Goal: Feedback & Contribution: Contribute content

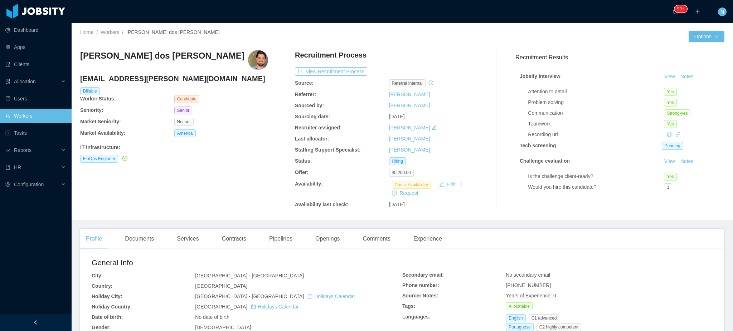
click at [449, 187] on button "Edit" at bounding box center [447, 184] width 22 height 9
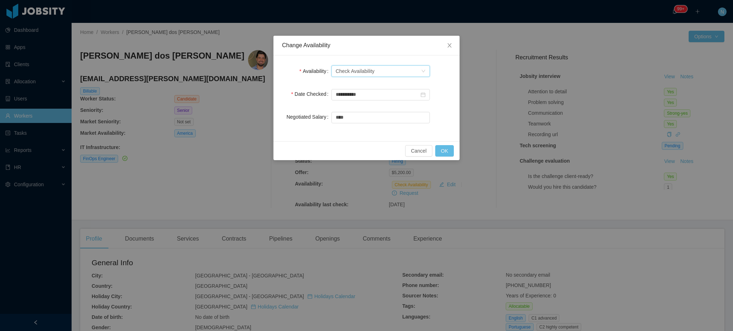
click at [398, 70] on div "Select one Check Availability" at bounding box center [378, 71] width 85 height 11
click at [397, 86] on li "Available" at bounding box center [380, 85] width 98 height 11
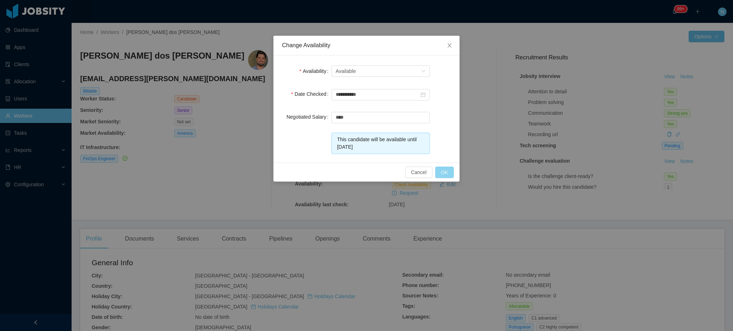
click at [444, 172] on button "OK" at bounding box center [444, 172] width 19 height 11
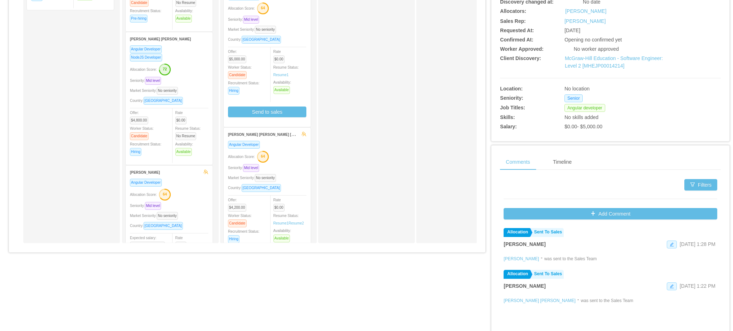
scroll to position [59, 0]
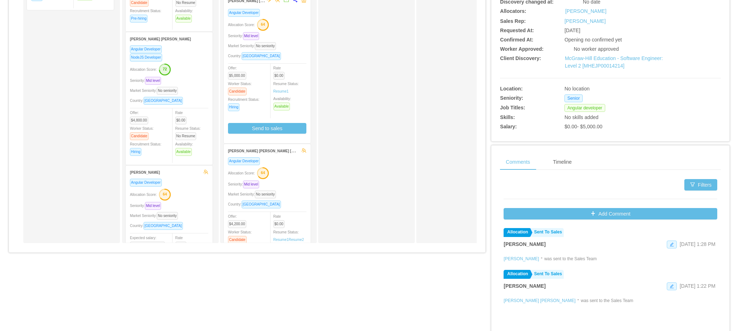
click at [296, 177] on div "Allocation Score: 64" at bounding box center [267, 172] width 78 height 11
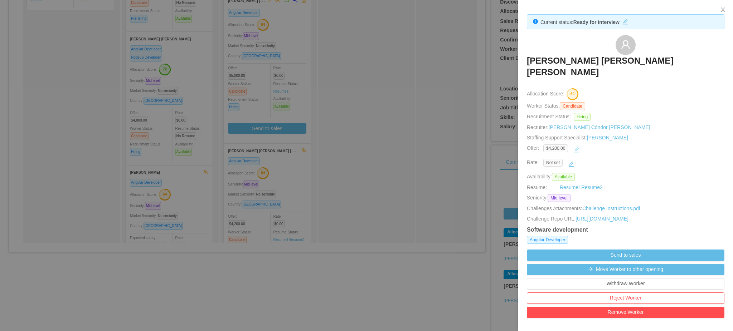
click at [576, 145] on button "button" at bounding box center [576, 150] width 11 height 11
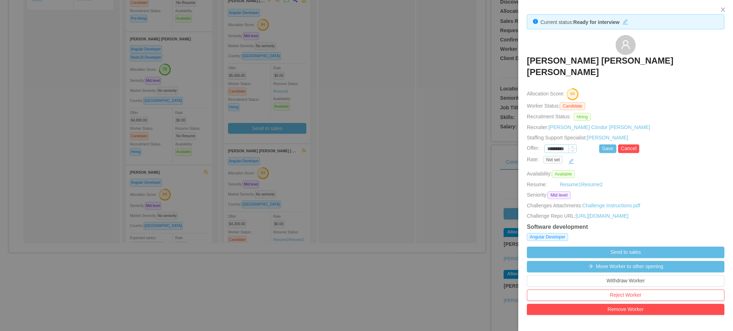
click at [555, 145] on input "*********" at bounding box center [560, 149] width 31 height 8
click at [605, 145] on button "Save" at bounding box center [607, 149] width 17 height 9
type input "*********"
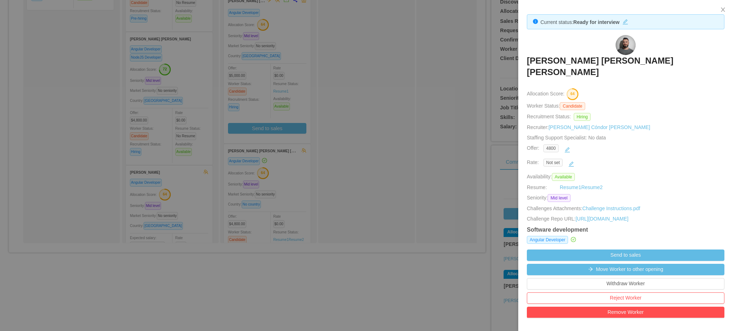
click at [281, 185] on div at bounding box center [366, 165] width 733 height 331
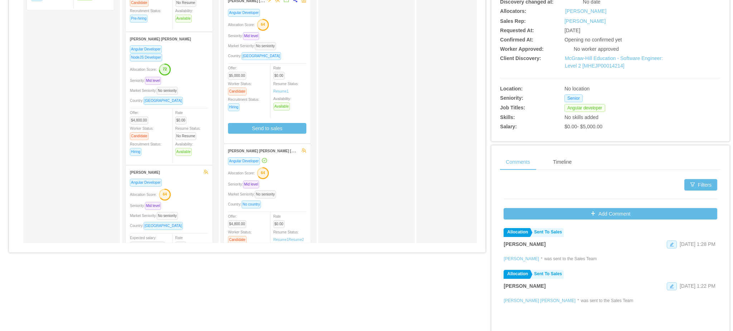
click at [288, 190] on div "Angular Developer Allocation Score: 64 Seniority: Mid level Market Seniority: N…" at bounding box center [267, 219] width 78 height 125
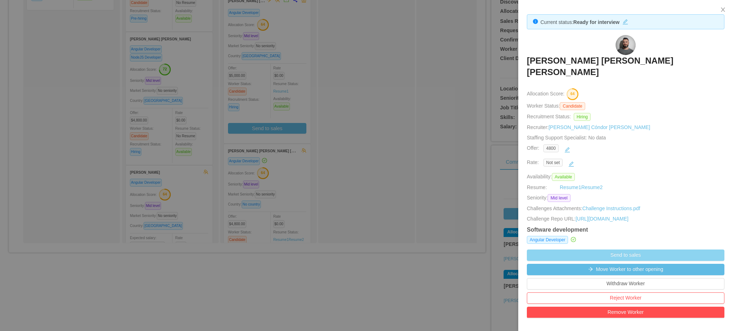
click at [613, 250] on button "Send to sales" at bounding box center [625, 255] width 197 height 11
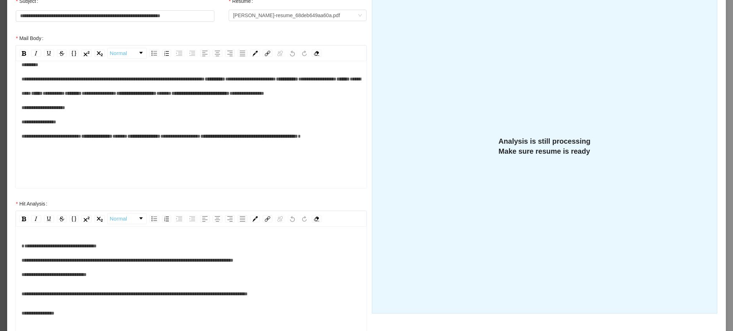
scroll to position [66, 0]
drag, startPoint x: 94, startPoint y: 141, endPoint x: 38, endPoint y: 140, distance: 56.5
click at [38, 140] on div "**********" at bounding box center [191, 108] width 340 height 100
click at [156, 96] on span "*****" at bounding box center [163, 93] width 15 height 5
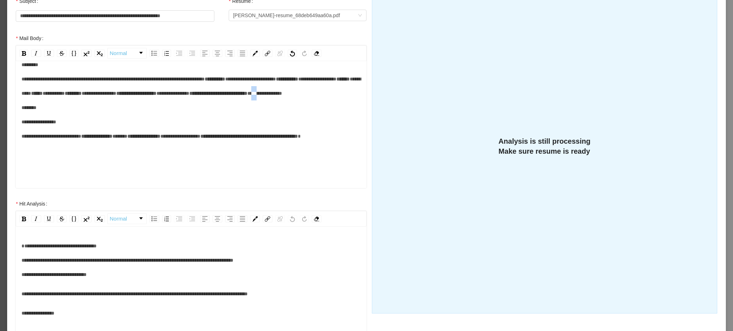
drag, startPoint x: 98, startPoint y: 129, endPoint x: 104, endPoint y: 129, distance: 6.1
click at [104, 129] on span "**********" at bounding box center [151, 115] width 260 height 48
click at [27, 139] on span "**********" at bounding box center [147, 115] width 253 height 48
click at [28, 139] on span "**********" at bounding box center [147, 115] width 253 height 48
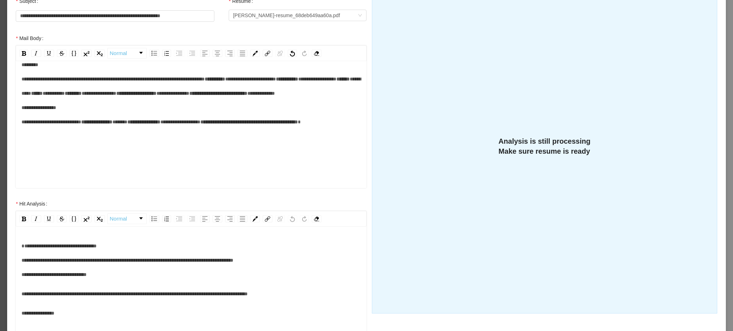
scroll to position [99, 0]
click at [208, 143] on div "**********" at bounding box center [191, 101] width 340 height 86
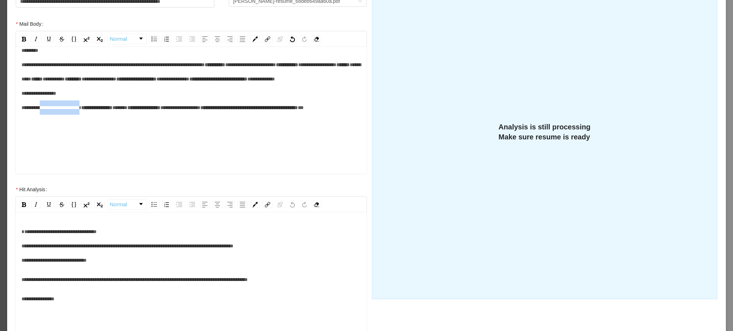
drag, startPoint x: 106, startPoint y: 126, endPoint x: 43, endPoint y: 125, distance: 63.0
click at [43, 115] on div "**********" at bounding box center [191, 79] width 340 height 72
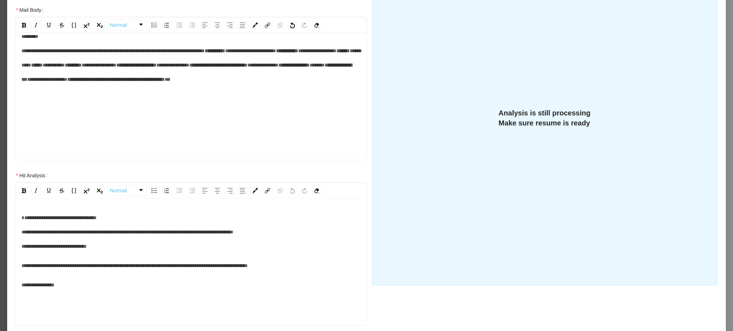
scroll to position [138, 0]
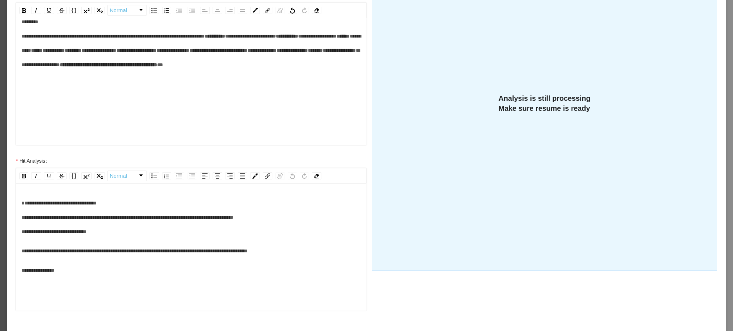
click at [308, 53] on span "*****" at bounding box center [315, 50] width 15 height 5
drag, startPoint x: 120, startPoint y: 122, endPoint x: 67, endPoint y: 123, distance: 53.7
click at [67, 72] on div "**********" at bounding box center [191, 43] width 340 height 57
click at [161, 67] on span "**" at bounding box center [164, 64] width 6 height 5
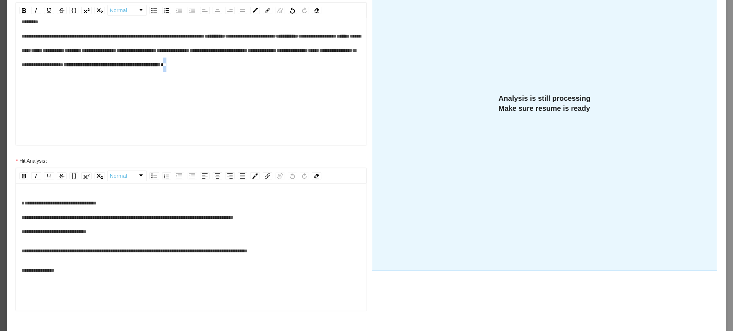
click at [161, 67] on span "**" at bounding box center [164, 64] width 6 height 5
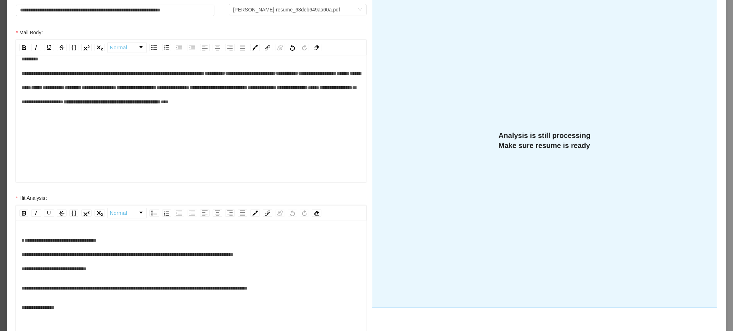
scroll to position [0, 0]
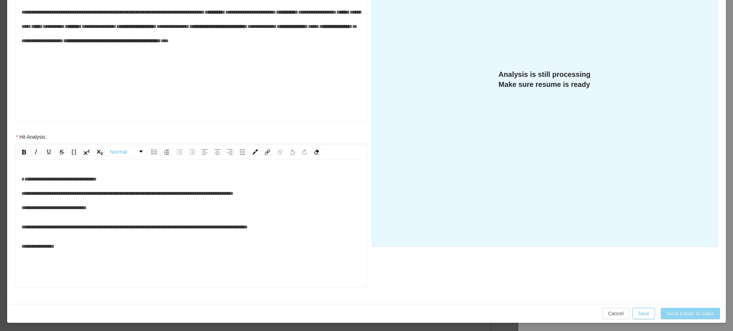
click at [669, 312] on button "Send Emails to Sales" at bounding box center [689, 313] width 59 height 11
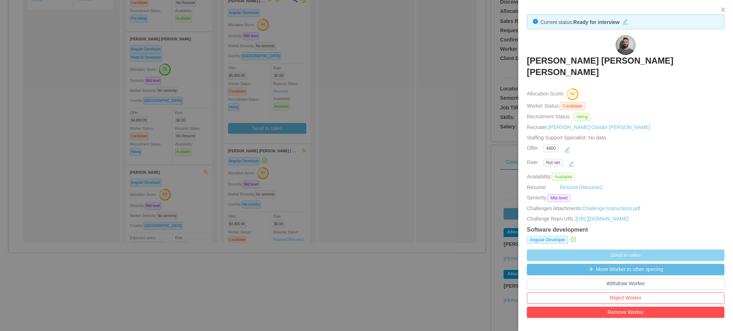
scroll to position [126, 0]
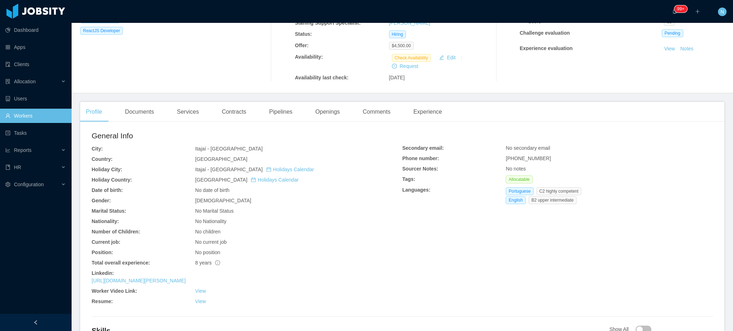
scroll to position [143, 0]
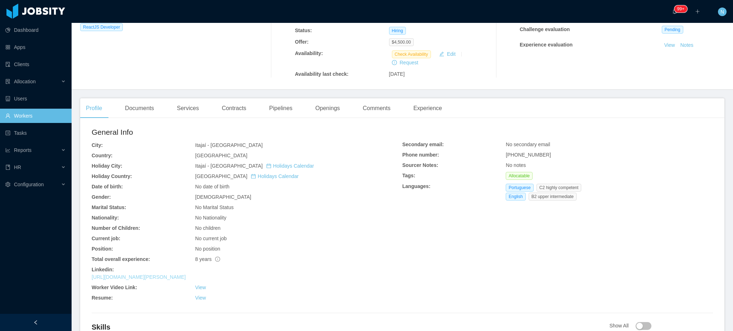
click at [186, 274] on link "https://br.linkedin.com/in/ismael-eliabe-08528b270" at bounding box center [139, 277] width 94 height 6
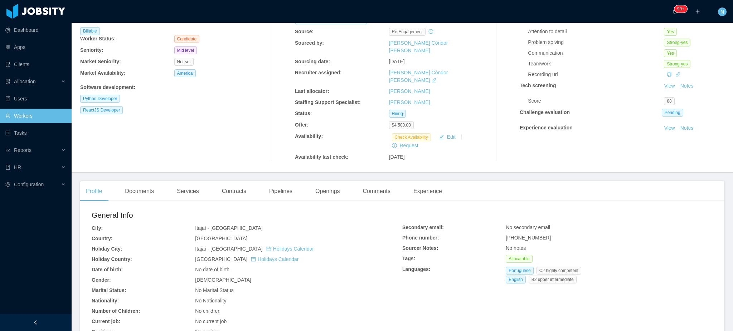
scroll to position [0, 0]
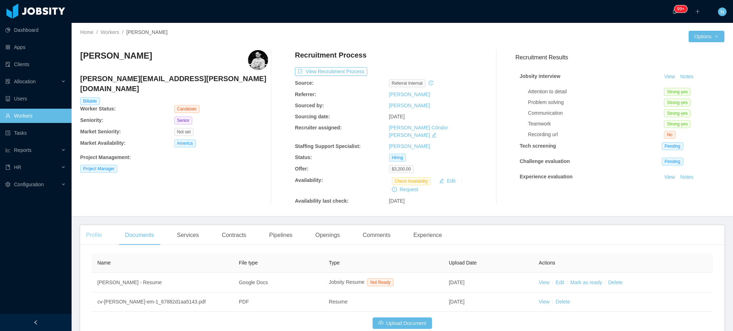
click at [92, 227] on div "Profile" at bounding box center [94, 235] width 28 height 20
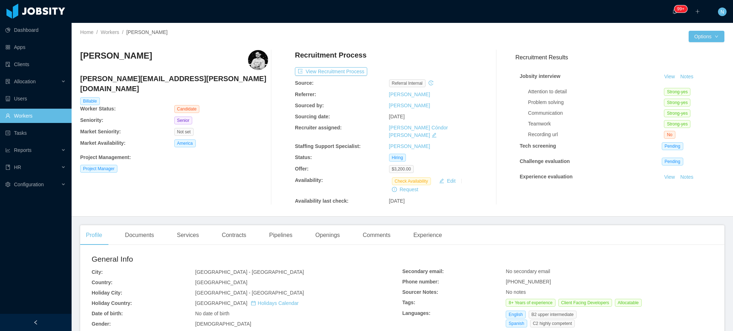
click at [521, 279] on span "+573165371193" at bounding box center [528, 282] width 45 height 6
copy span "+573165371193"
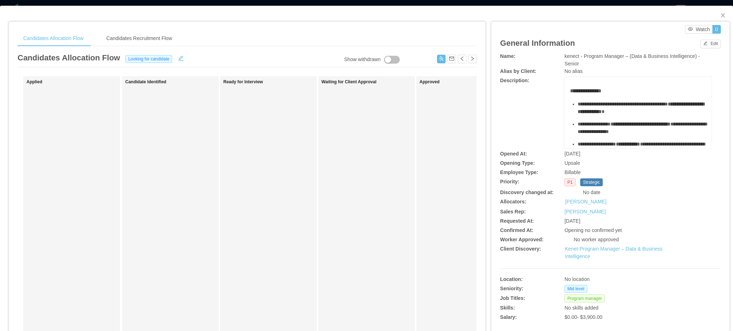
click at [583, 54] on span "kenect - Program Manager – (Data & Business Intelligence) - Senior" at bounding box center [631, 59] width 135 height 13
copy span "kenect - Program Manager – (Data & Business Intelligence) - Senior"
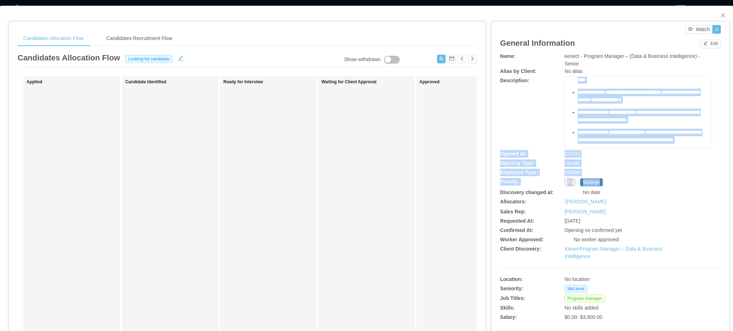
scroll to position [270, 0]
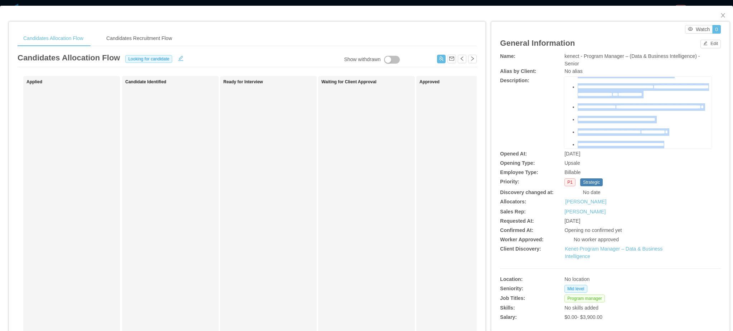
drag, startPoint x: 565, startPoint y: 91, endPoint x: 686, endPoint y: 145, distance: 133.4
click at [686, 145] on div "**********" at bounding box center [638, 8] width 136 height 279
copy div "**********"
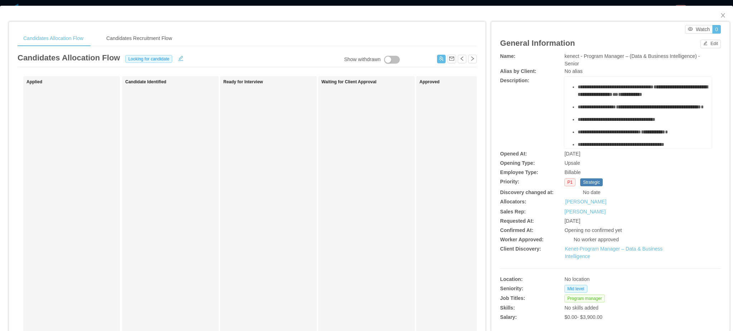
click at [592, 67] on div "kenect - Program Manager – (Data & Business Intelligence) - Senior" at bounding box center [637, 60] width 147 height 15
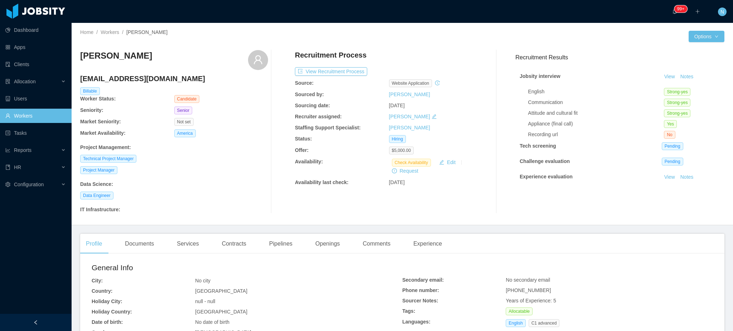
click at [511, 292] on span "[PHONE_NUMBER]" at bounding box center [528, 291] width 45 height 6
copy span "[PHONE_NUMBER]"
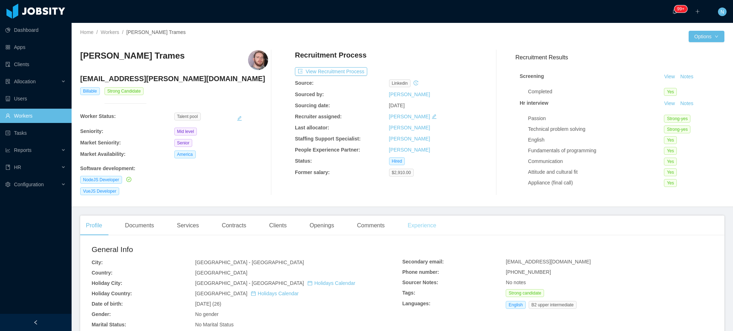
click at [414, 225] on div "Experience" at bounding box center [422, 226] width 40 height 20
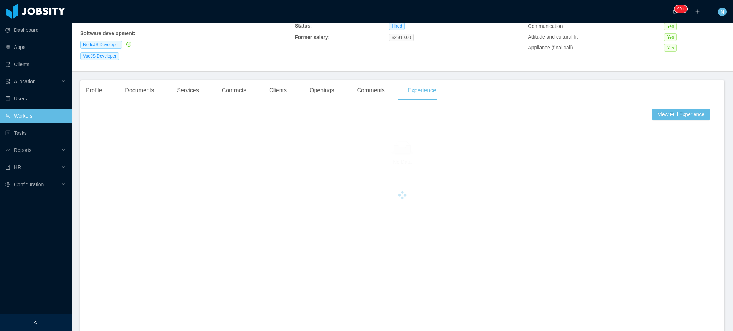
scroll to position [143, 0]
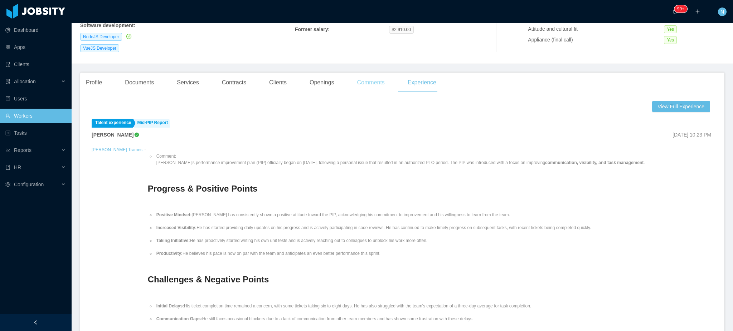
click at [371, 83] on div "Comments" at bounding box center [370, 83] width 39 height 20
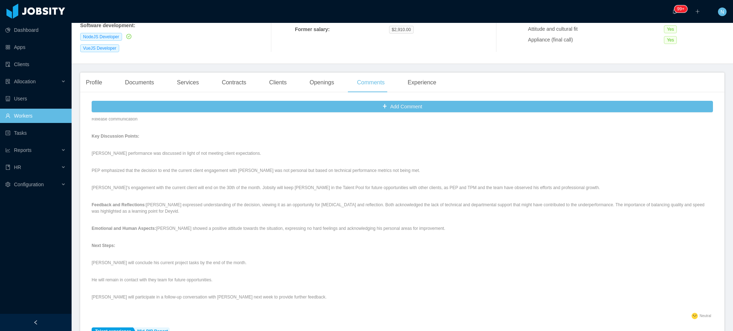
scroll to position [48, 0]
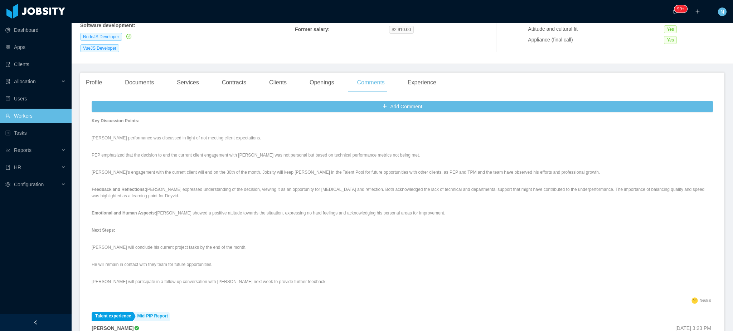
drag, startPoint x: 153, startPoint y: 195, endPoint x: 159, endPoint y: 211, distance: 16.8
click at [159, 211] on div "Release communication Key Discussion Points: [PERSON_NAME] performance was disc…" at bounding box center [402, 198] width 621 height 195
drag, startPoint x: 164, startPoint y: 215, endPoint x: 285, endPoint y: 218, distance: 120.6
click at [285, 216] on p "Emotional and Human Aspects: [PERSON_NAME] showed a positive attitude towards t…" at bounding box center [402, 213] width 621 height 6
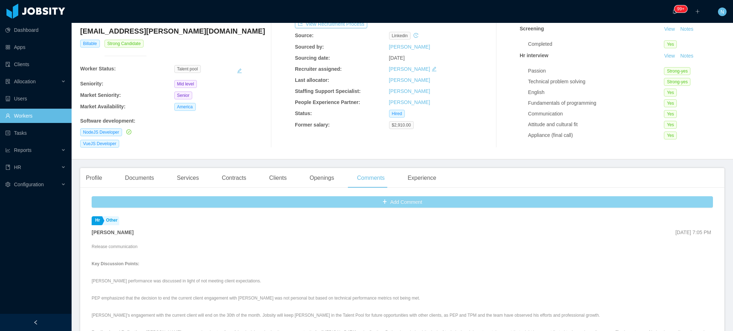
click at [340, 204] on button "Add Comment" at bounding box center [402, 201] width 621 height 11
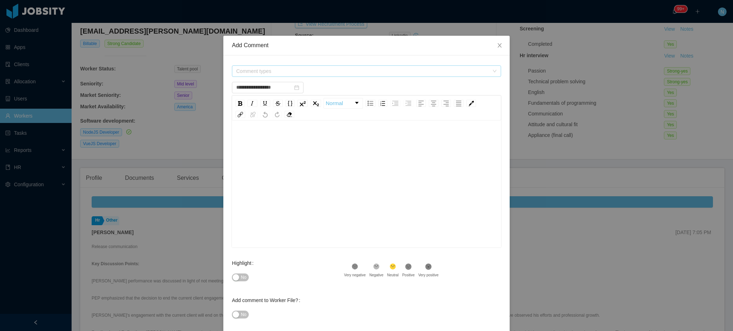
click at [273, 72] on span "Comment types" at bounding box center [362, 71] width 253 height 7
click at [233, 96] on span at bounding box center [234, 99] width 9 height 9
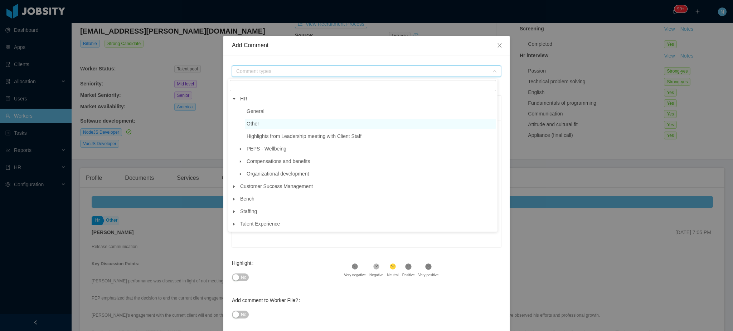
click at [252, 121] on span "Other" at bounding box center [253, 124] width 13 height 6
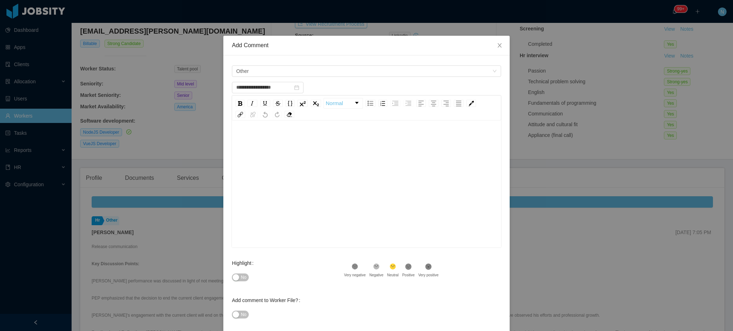
click at [266, 136] on div "rdw-editor" at bounding box center [367, 140] width 258 height 14
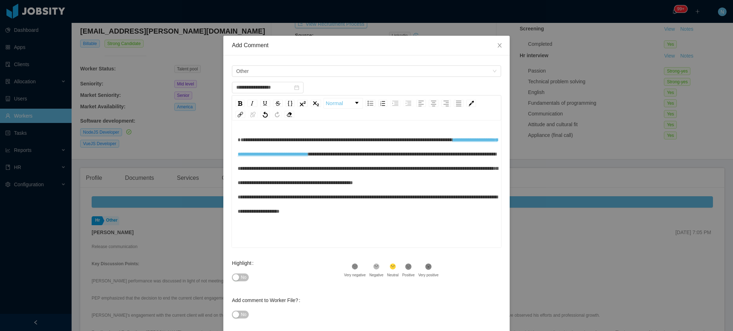
click at [236, 279] on button "No" at bounding box center [240, 278] width 17 height 8
click at [238, 140] on span "**********" at bounding box center [345, 139] width 214 height 5
click at [285, 158] on div "**********" at bounding box center [367, 176] width 258 height 86
drag, startPoint x: 434, startPoint y: 140, endPoint x: 468, endPoint y: 139, distance: 33.6
click at [449, 139] on span "**********" at bounding box center [343, 139] width 211 height 5
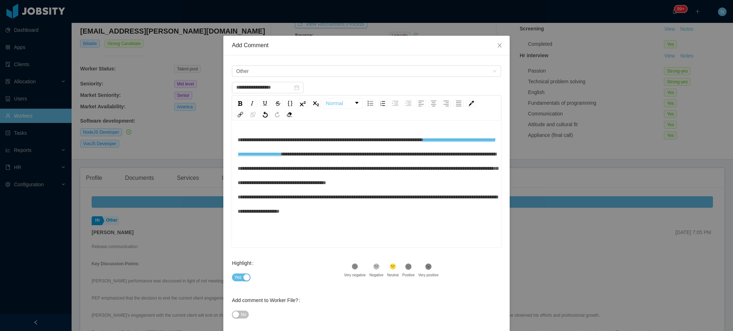
click at [422, 141] on span "**********" at bounding box center [330, 139] width 185 height 5
click at [391, 154] on span "**********" at bounding box center [368, 183] width 260 height 62
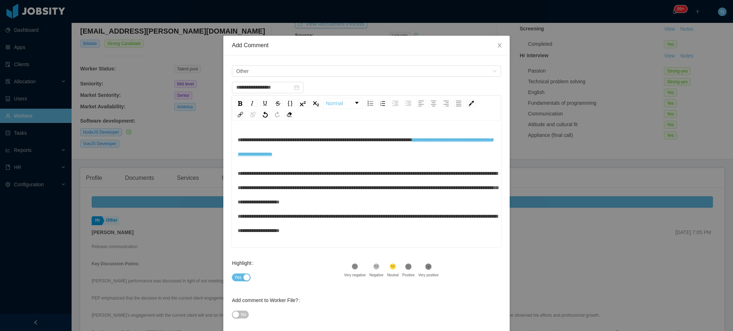
scroll to position [15, 0]
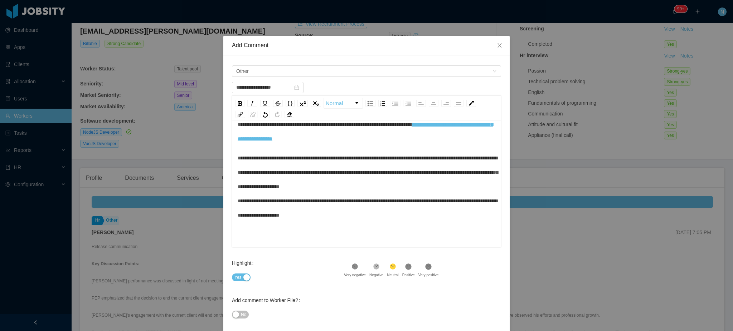
click at [445, 185] on span "**********" at bounding box center [368, 187] width 260 height 62
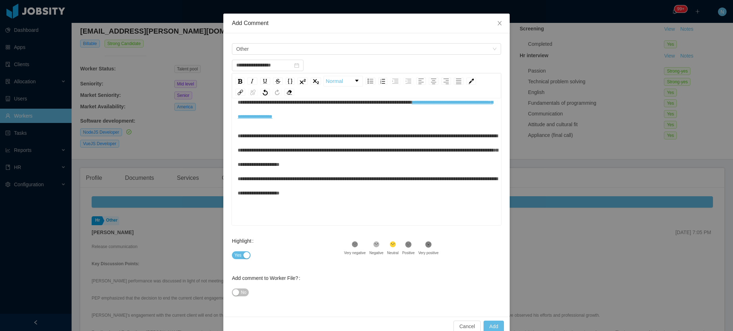
scroll to position [35, 0]
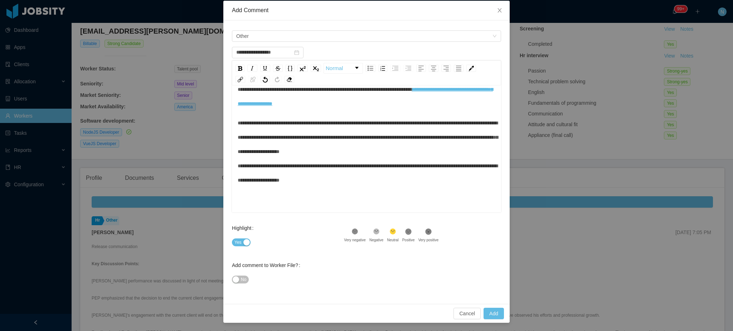
click at [421, 180] on div "**********" at bounding box center [367, 152] width 258 height 72
click at [241, 281] on span "No" at bounding box center [243, 279] width 5 height 7
click at [487, 311] on button "Add" at bounding box center [493, 313] width 20 height 11
type input "**********"
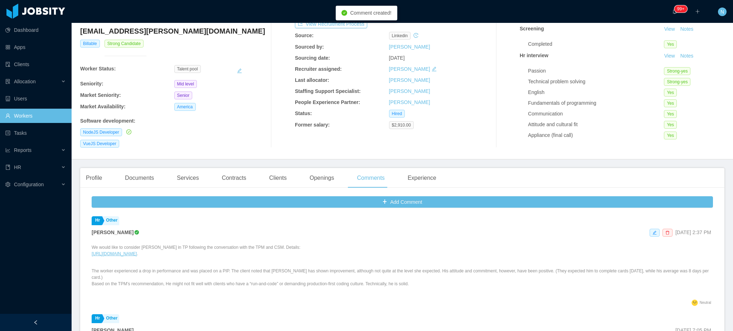
scroll to position [0, 0]
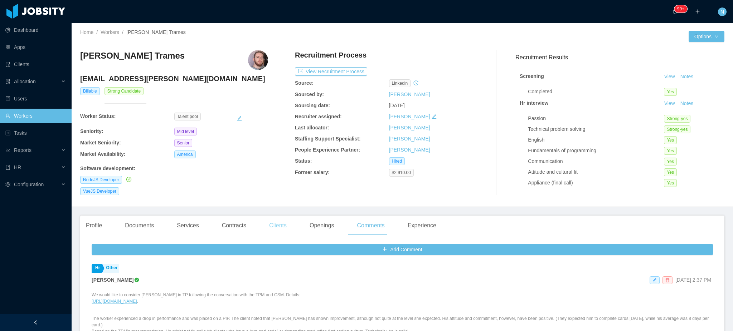
click at [279, 230] on div "Clients" at bounding box center [277, 226] width 29 height 20
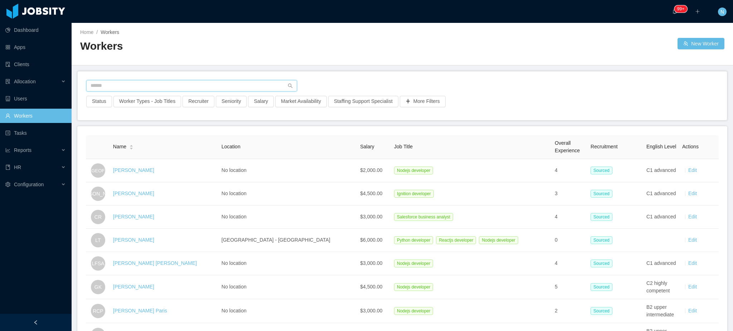
click at [186, 84] on input "text" at bounding box center [191, 85] width 211 height 11
paste input "**********"
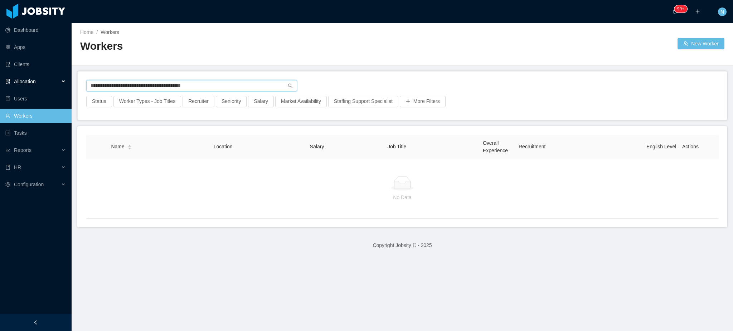
drag, startPoint x: 154, startPoint y: 86, endPoint x: 48, endPoint y: 88, distance: 106.3
click at [48, 88] on section "**********" at bounding box center [366, 165] width 733 height 331
type input "**********"
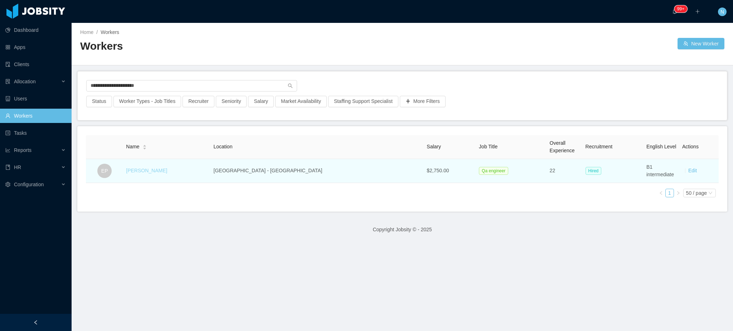
click at [155, 172] on link "[PERSON_NAME]" at bounding box center [146, 171] width 41 height 6
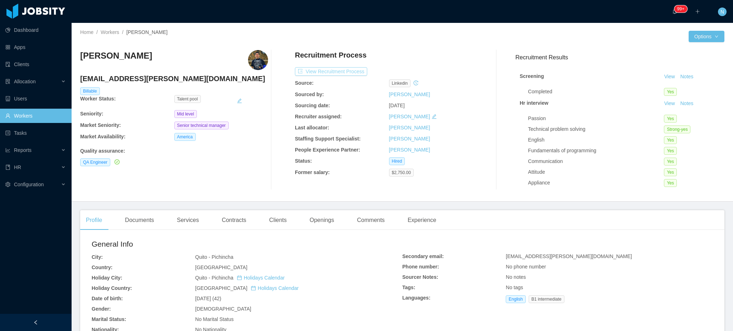
click at [320, 72] on button "View Recruitment Process" at bounding box center [331, 71] width 72 height 9
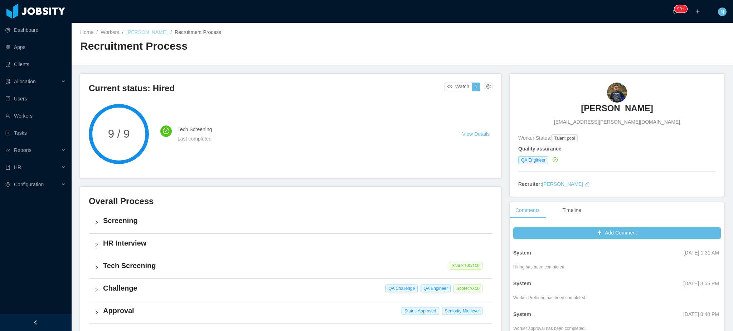
click at [143, 31] on link "[PERSON_NAME]" at bounding box center [146, 32] width 41 height 6
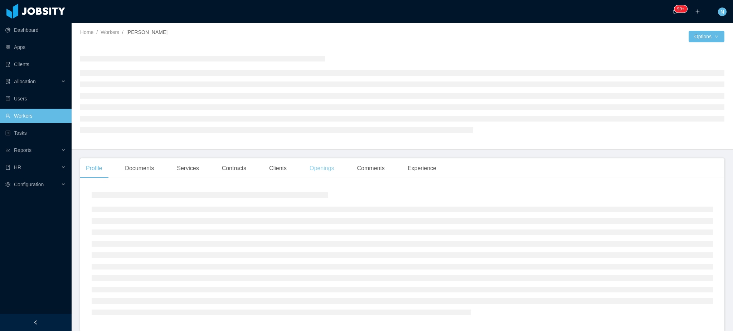
click at [313, 170] on div "Openings" at bounding box center [322, 168] width 36 height 20
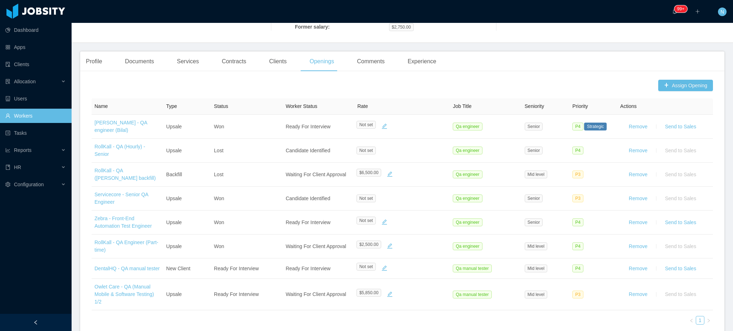
scroll to position [250, 0]
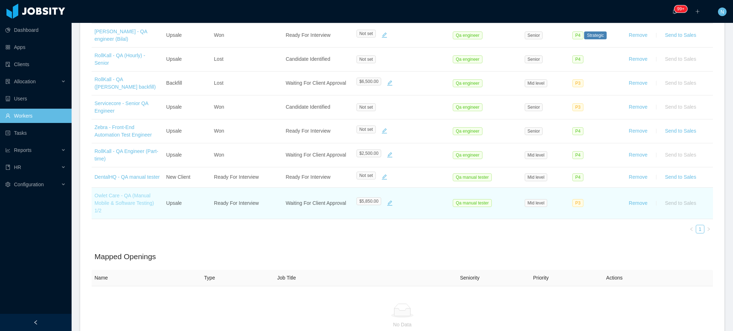
click at [124, 206] on link "Owlet Care - QA (Manual Mobile & Software Testing) 1/2" at bounding box center [123, 203] width 59 height 21
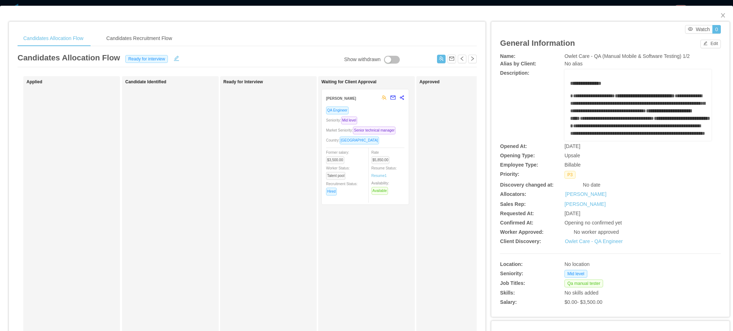
click at [388, 118] on div "Seniority: Mid level" at bounding box center [365, 120] width 78 height 8
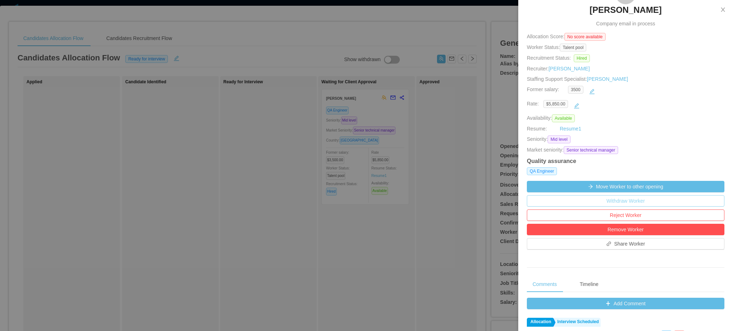
scroll to position [143, 0]
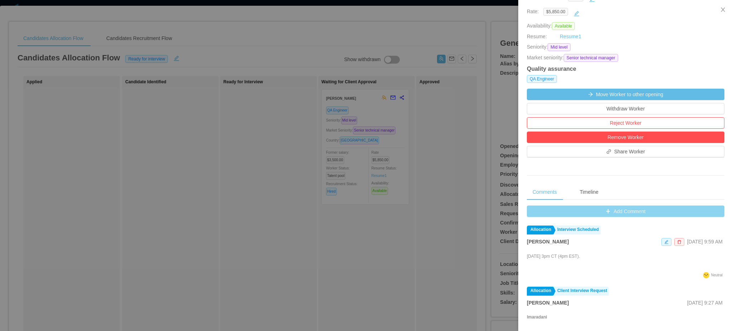
click at [610, 214] on button "Add Comment" at bounding box center [625, 211] width 197 height 11
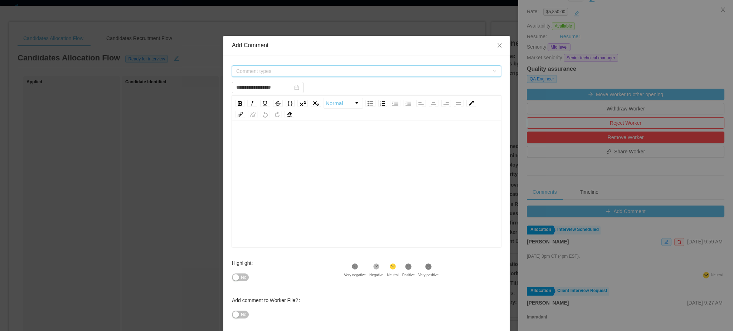
click at [282, 69] on span "Comment types" at bounding box center [362, 71] width 253 height 7
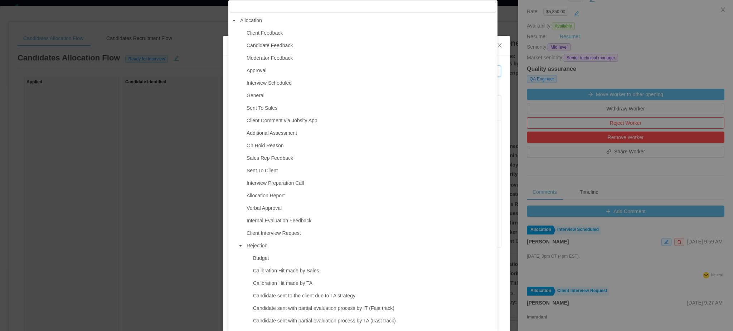
click at [242, 250] on span at bounding box center [240, 246] width 9 height 9
click at [237, 263] on span at bounding box center [240, 258] width 9 height 9
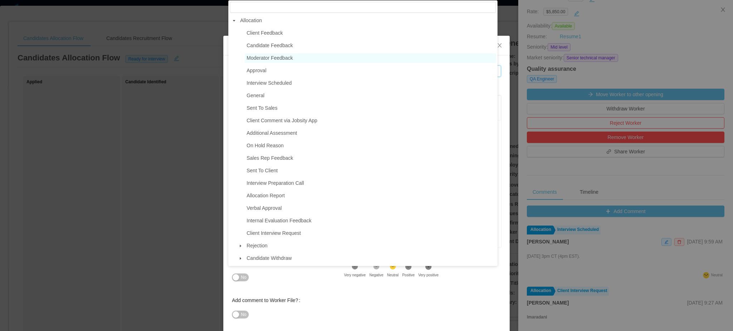
click at [283, 60] on span "Moderator Feedback" at bounding box center [270, 58] width 46 height 6
type input "**********"
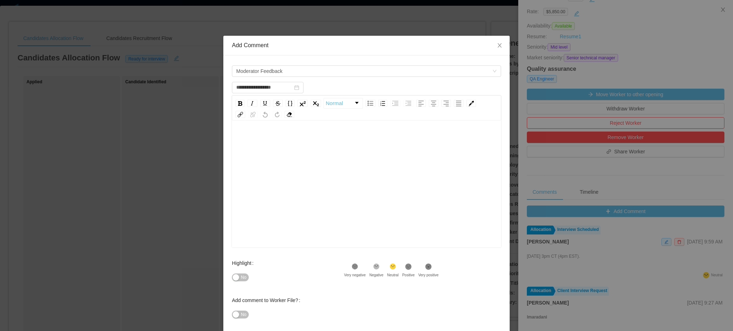
click at [302, 168] on div "rdw-editor" at bounding box center [367, 195] width 258 height 125
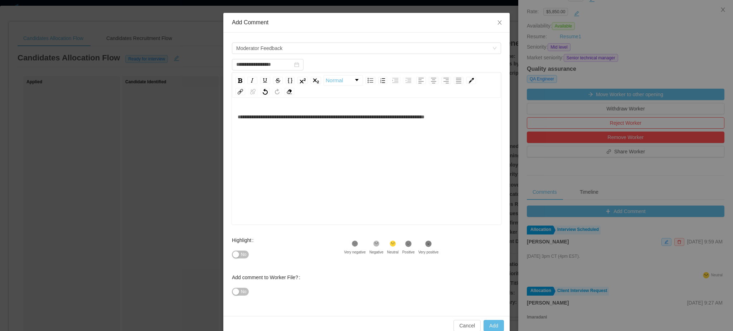
scroll to position [35, 0]
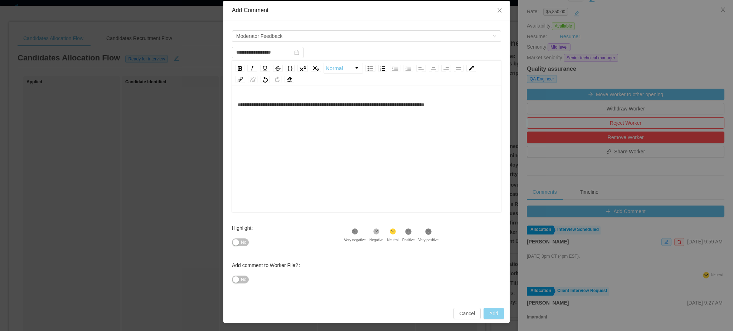
type input "**********"
click at [489, 315] on button "Add" at bounding box center [493, 313] width 20 height 11
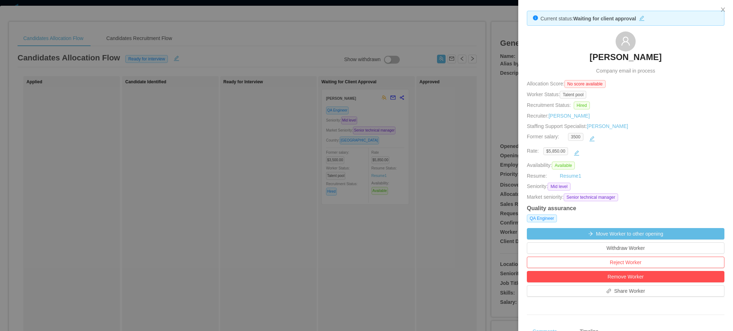
scroll to position [0, 0]
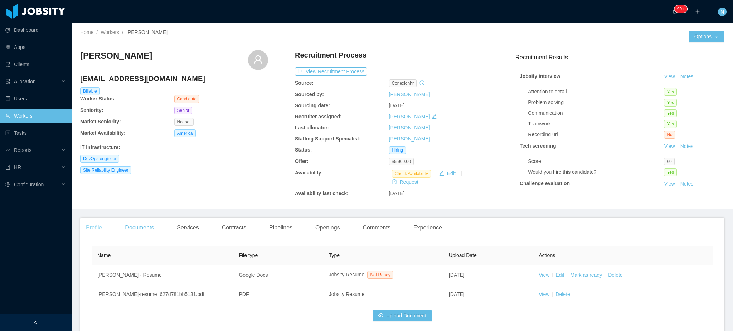
click at [98, 229] on div "Profile" at bounding box center [94, 228] width 28 height 20
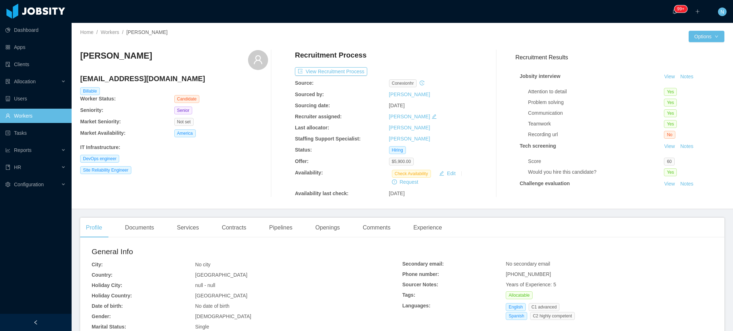
click at [518, 274] on span "[PHONE_NUMBER]" at bounding box center [528, 275] width 45 height 6
copy span "[PHONE_NUMBER]"
click at [133, 232] on div "Documents" at bounding box center [139, 228] width 40 height 20
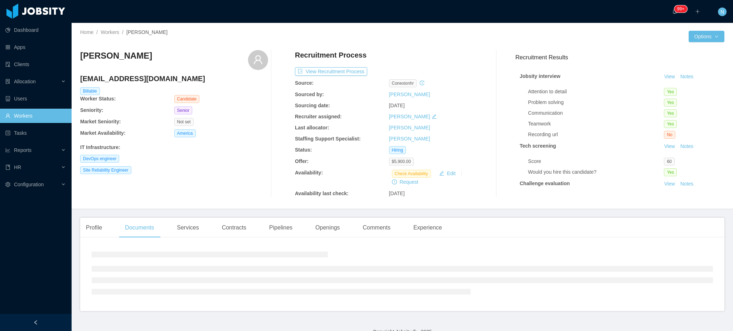
scroll to position [14, 0]
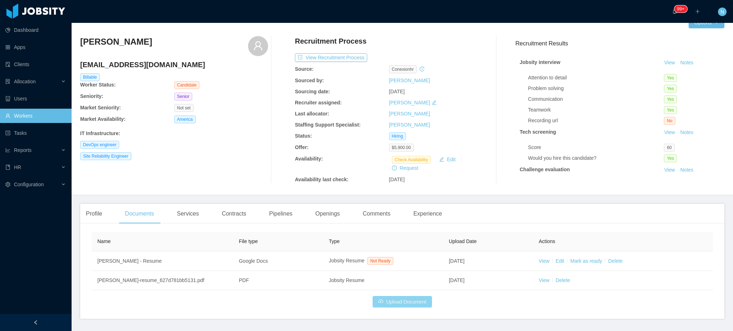
click at [410, 303] on button "Upload Document" at bounding box center [401, 301] width 59 height 11
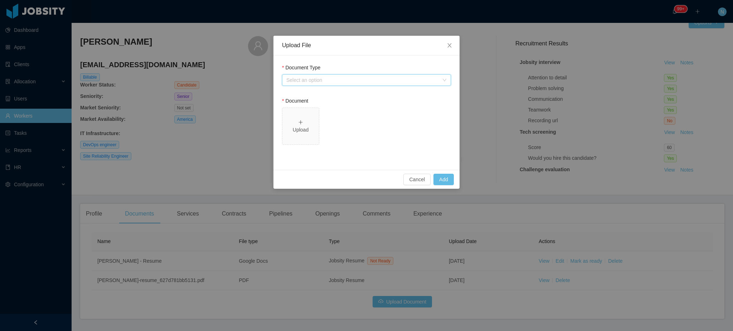
click at [351, 76] on div "Select an option" at bounding box center [364, 80] width 156 height 11
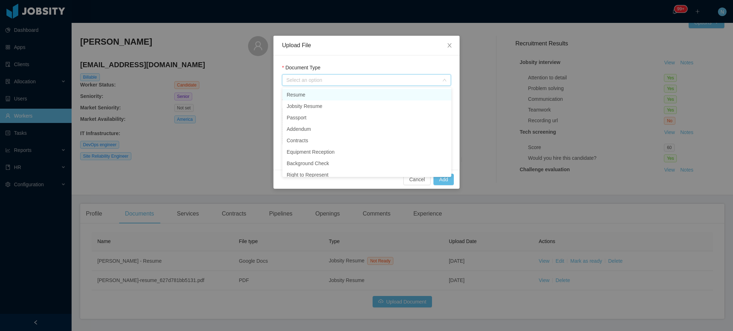
click at [322, 95] on li "Resume" at bounding box center [366, 94] width 169 height 11
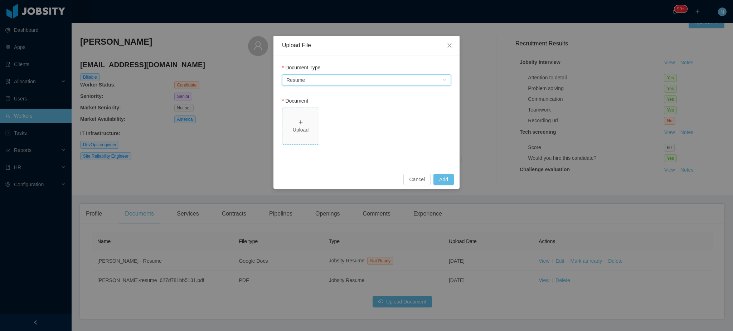
click at [317, 123] on span "Upload" at bounding box center [300, 126] width 36 height 36
click at [438, 181] on button "Add" at bounding box center [443, 179] width 20 height 11
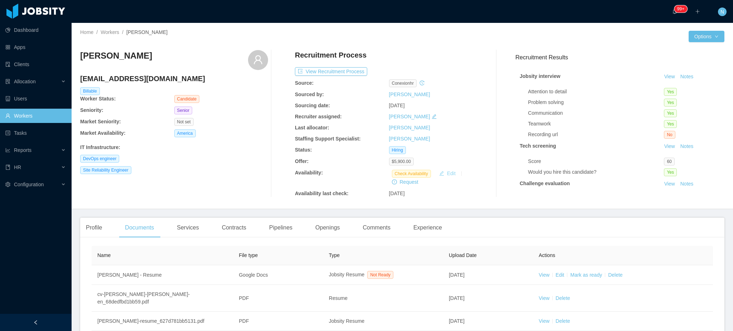
click at [445, 179] on div "Check Availability Edit Request" at bounding box center [436, 177] width 94 height 17
click at [449, 175] on button "Edit" at bounding box center [447, 173] width 22 height 9
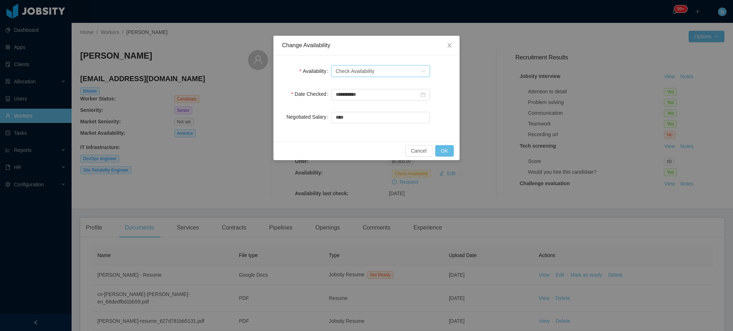
click at [350, 69] on div "Check Availability" at bounding box center [355, 71] width 39 height 11
click at [365, 86] on li "Available" at bounding box center [380, 85] width 98 height 11
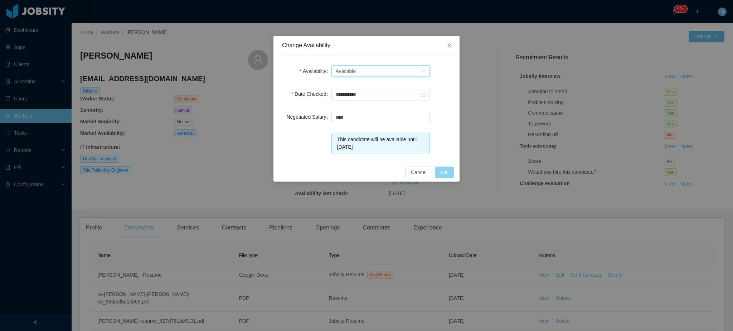
click at [449, 172] on button "OK" at bounding box center [444, 172] width 19 height 11
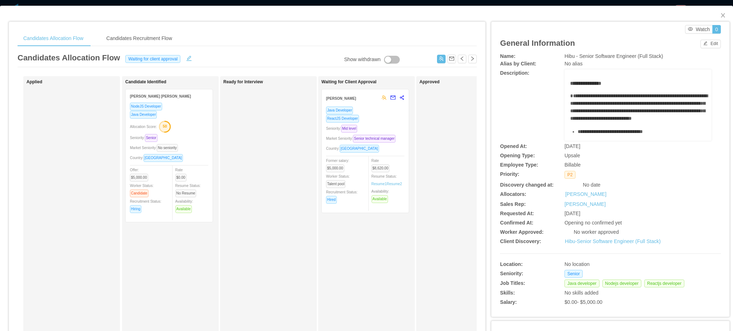
click at [608, 55] on span "Hibu - Senior Software Engineer (Full Stack)" at bounding box center [613, 56] width 98 height 6
copy span "Hibu - Senior Software Engineer (Full Stack)"
click at [619, 57] on span "Hibu - Senior Software Engineer (Full Stack)" at bounding box center [613, 56] width 98 height 6
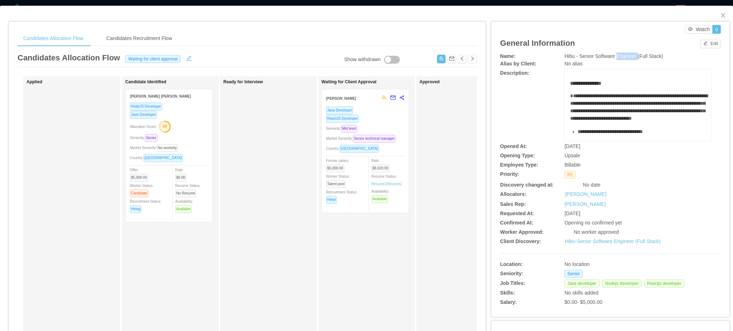
click at [619, 57] on span "Hibu - Senior Software Engineer (Full Stack)" at bounding box center [613, 56] width 98 height 6
click at [579, 96] on span "**********" at bounding box center [638, 107] width 137 height 28
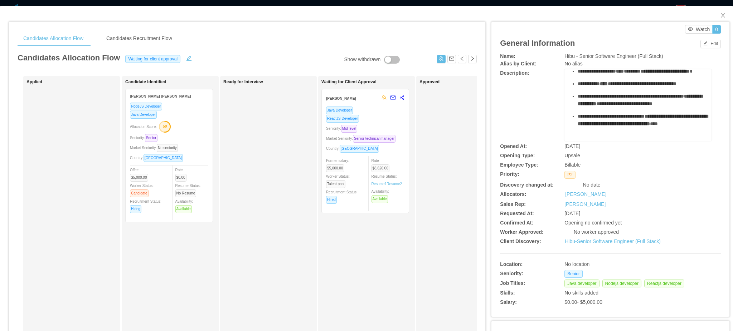
scroll to position [363, 0]
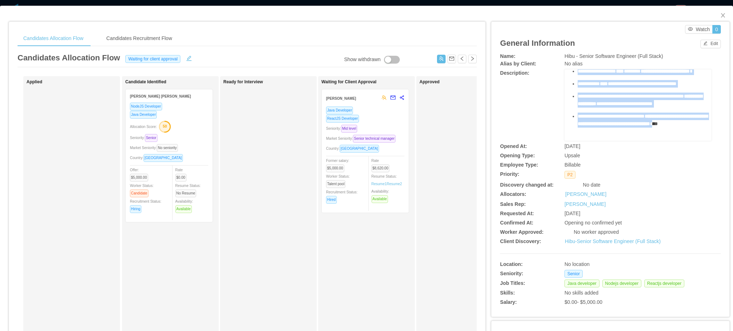
drag, startPoint x: 565, startPoint y: 82, endPoint x: 620, endPoint y: 111, distance: 62.3
copy div "**********"
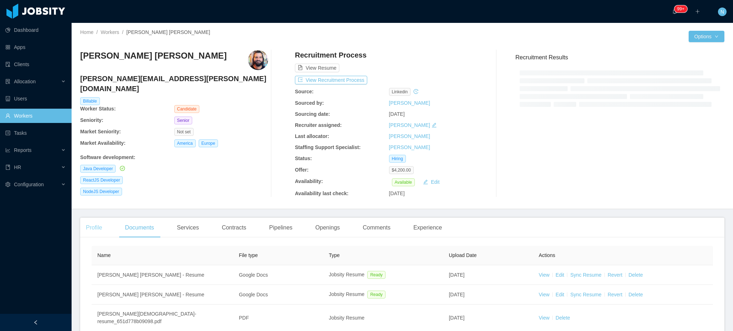
click at [93, 229] on div "Profile" at bounding box center [94, 228] width 28 height 20
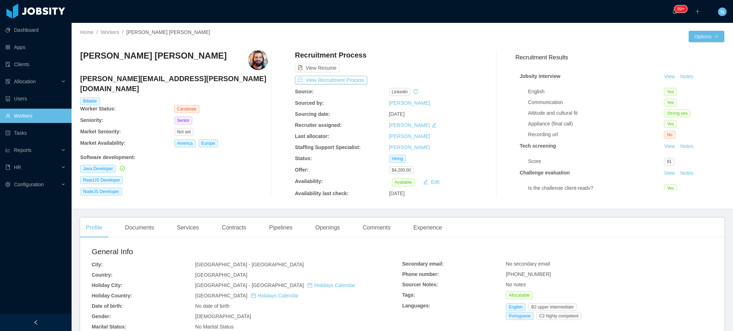
click at [533, 275] on span "[PHONE_NUMBER]" at bounding box center [528, 275] width 45 height 6
copy span "[PHONE_NUMBER]"
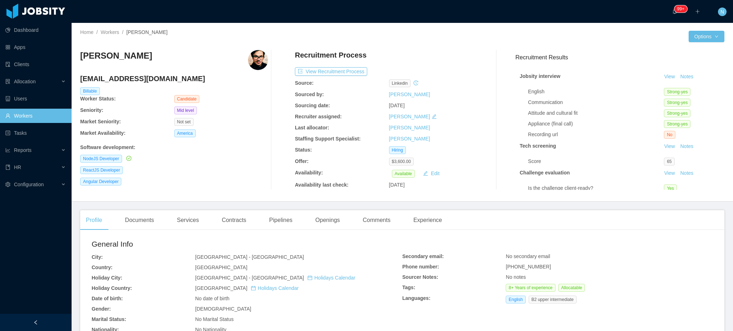
click at [529, 267] on span "[PHONE_NUMBER]" at bounding box center [528, 267] width 45 height 6
click at [528, 267] on span "[PHONE_NUMBER]" at bounding box center [528, 267] width 45 height 6
copy span "[PHONE_NUMBER]"
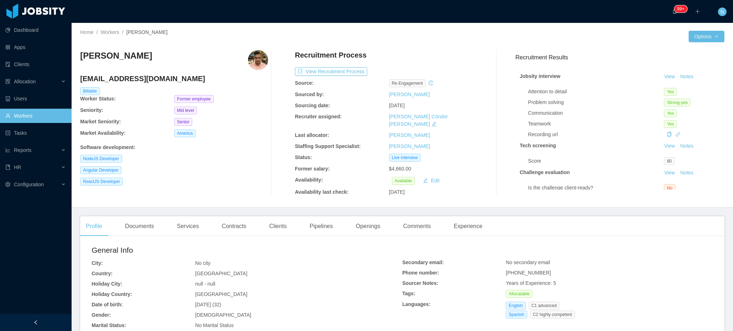
click at [518, 270] on span "[PHONE_NUMBER]" at bounding box center [528, 273] width 45 height 6
click at [517, 270] on span "[PHONE_NUMBER]" at bounding box center [528, 273] width 45 height 6
copy span "18295853626"
click at [459, 220] on div "Experience" at bounding box center [468, 226] width 40 height 20
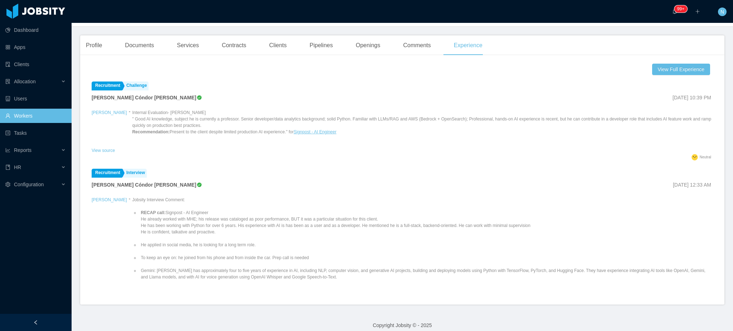
scroll to position [133, 0]
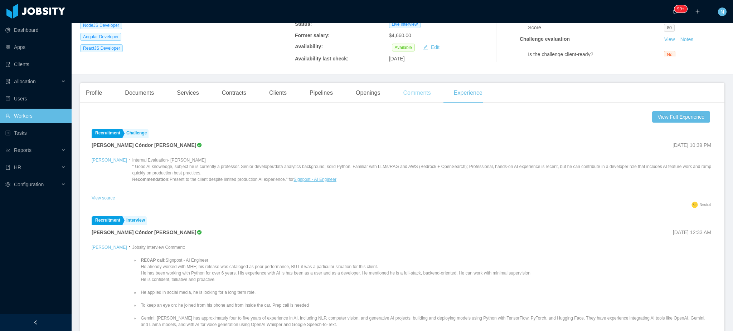
click at [407, 89] on div "Comments" at bounding box center [416, 93] width 39 height 20
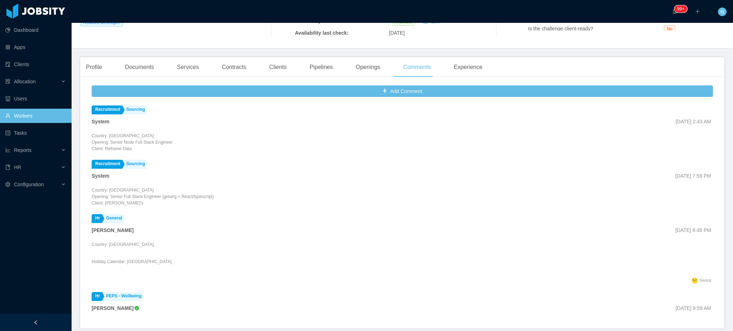
scroll to position [184, 0]
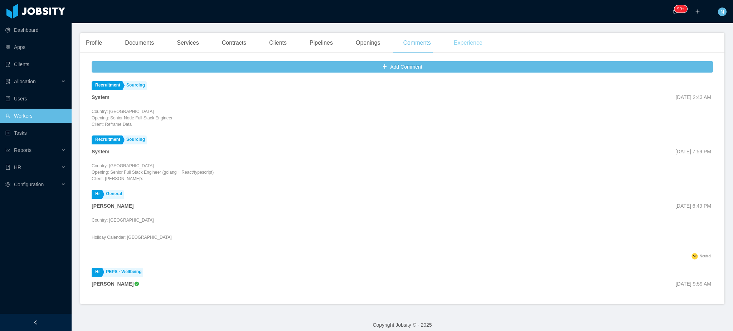
click at [468, 39] on div "Experience" at bounding box center [468, 43] width 40 height 20
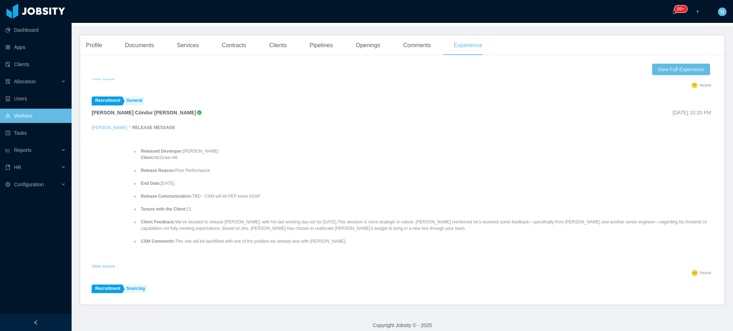
scroll to position [238, 0]
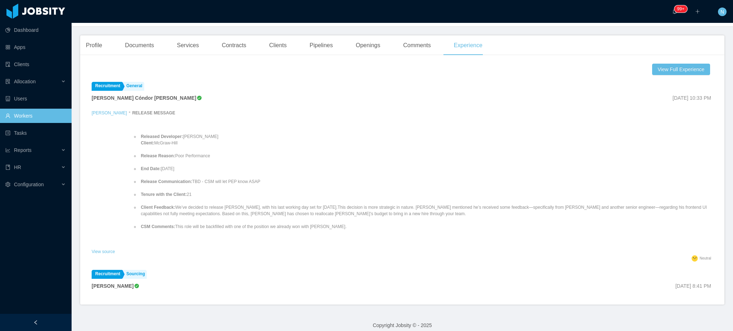
drag, startPoint x: 185, startPoint y: 169, endPoint x: 197, endPoint y: 205, distance: 37.8
click at [197, 205] on ul "Released Developer: [PERSON_NAME] Client: [PERSON_NAME] Release Reason: Poor Pe…" at bounding box center [422, 181] width 581 height 109
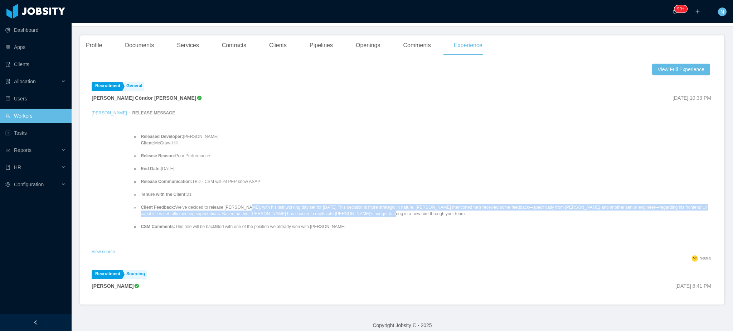
drag, startPoint x: 236, startPoint y: 198, endPoint x: 336, endPoint y: 210, distance: 100.2
click at [336, 210] on ul "Released Developer: [PERSON_NAME] Client: [PERSON_NAME] Release Reason: Poor Pe…" at bounding box center [422, 181] width 581 height 109
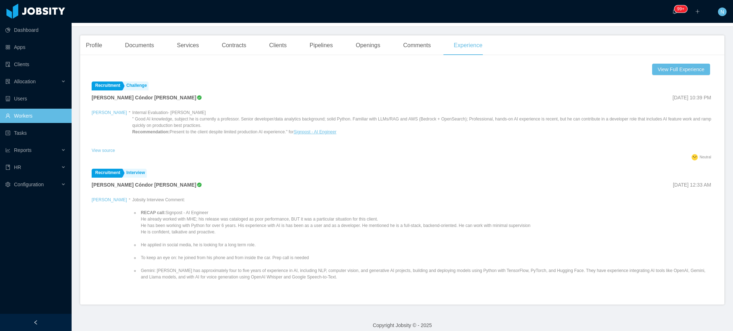
scroll to position [0, 0]
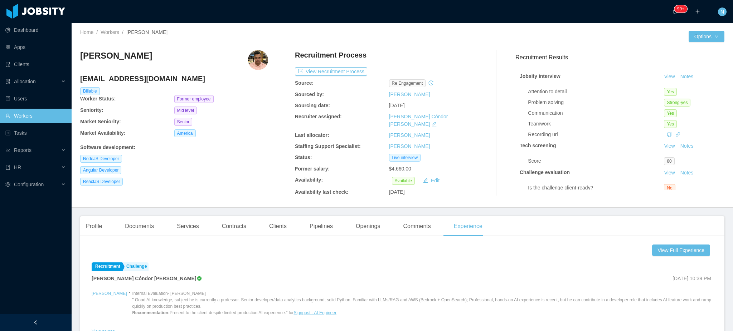
click at [108, 51] on h3 "[PERSON_NAME]" at bounding box center [116, 55] width 72 height 11
click at [98, 57] on h3 "[PERSON_NAME]" at bounding box center [116, 55] width 72 height 11
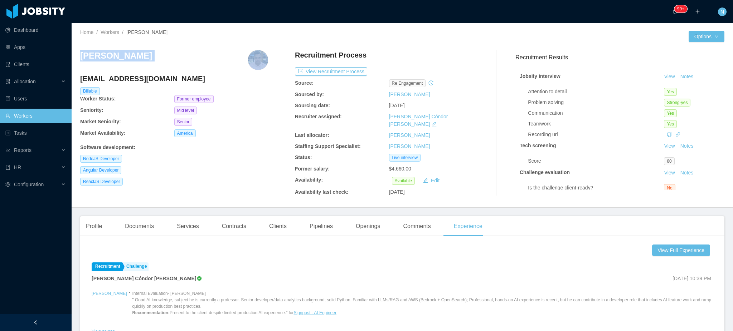
click at [98, 57] on h3 "[PERSON_NAME]" at bounding box center [116, 55] width 72 height 11
click at [149, 82] on h4 "[EMAIL_ADDRESS][DOMAIN_NAME]" at bounding box center [174, 79] width 188 height 10
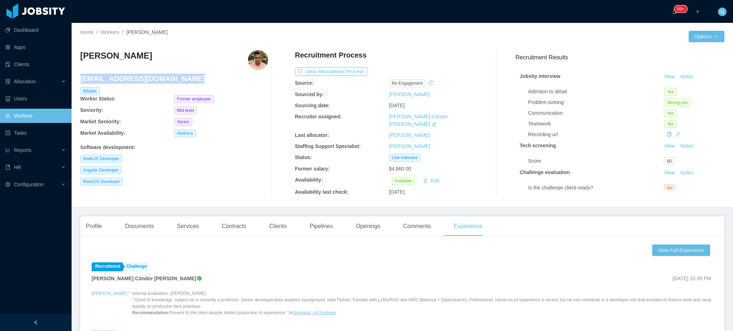
click at [149, 82] on h4 "[EMAIL_ADDRESS][DOMAIN_NAME]" at bounding box center [174, 79] width 188 height 10
copy h4 "[EMAIL_ADDRESS][DOMAIN_NAME]"
click at [691, 37] on button "Options" at bounding box center [706, 36] width 36 height 11
click at [694, 97] on button "Edit Worker" at bounding box center [684, 97] width 45 height 11
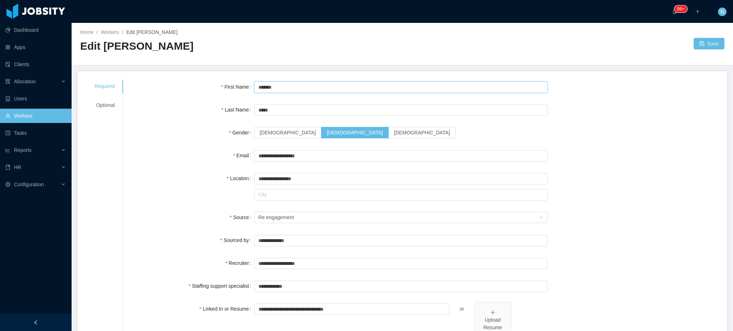
click at [301, 86] on input "*******" at bounding box center [400, 87] width 293 height 11
type input "**********"
click at [318, 112] on input "*****" at bounding box center [400, 109] width 293 height 11
type input "**********"
click at [704, 45] on button "Save" at bounding box center [708, 43] width 31 height 11
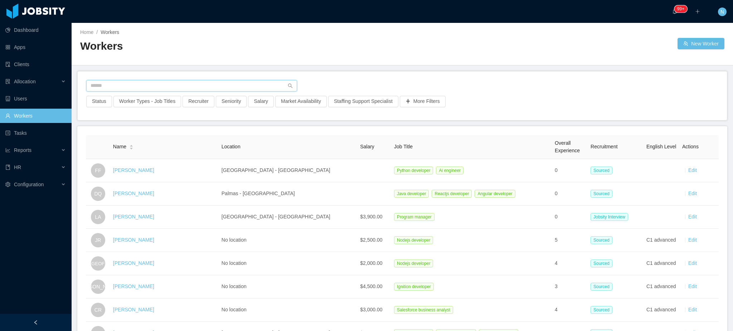
click at [239, 83] on input "text" at bounding box center [191, 85] width 211 height 11
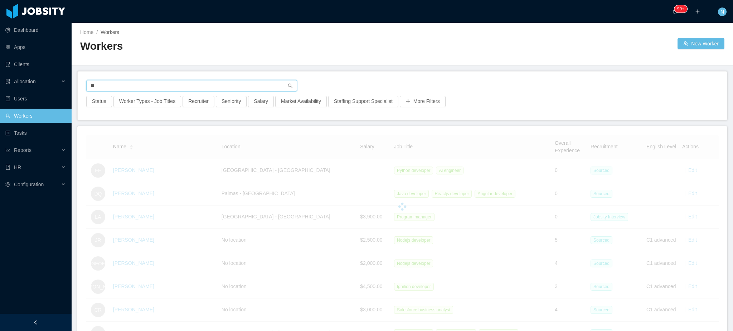
type input "*"
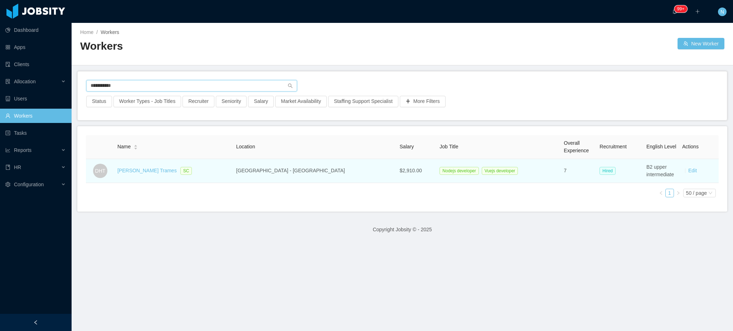
type input "**********"
drag, startPoint x: 119, startPoint y: 169, endPoint x: 171, endPoint y: 174, distance: 51.4
click at [171, 174] on tr "DHT [PERSON_NAME] Trames SC [GEOGRAPHIC_DATA] - [GEOGRAPHIC_DATA] $2,910.00 Nod…" at bounding box center [402, 171] width 633 height 24
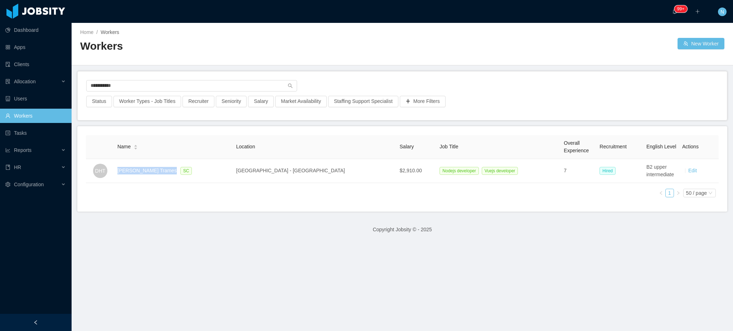
copy tr "[PERSON_NAME] Trames"
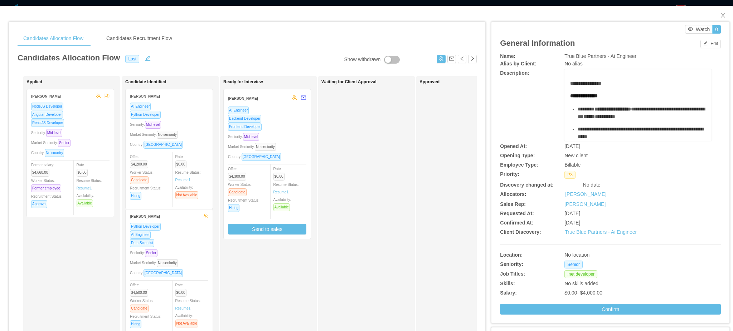
click at [596, 57] on span "True Blue Partners - Ai Engineer" at bounding box center [600, 56] width 72 height 6
copy span "True Blue Partners - Ai Engineer"
click at [584, 98] on span "**********" at bounding box center [584, 95] width 28 height 5
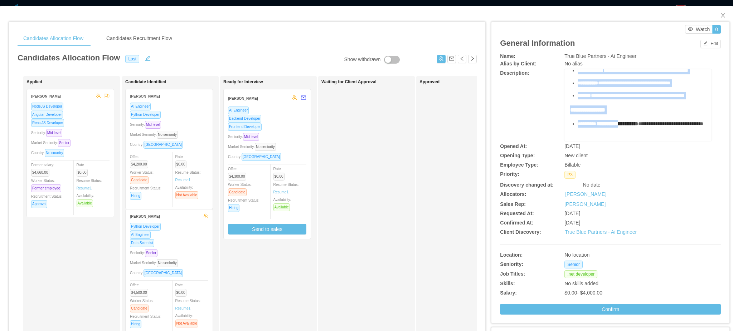
scroll to position [470, 0]
drag, startPoint x: 564, startPoint y: 82, endPoint x: 631, endPoint y: 112, distance: 73.3
copy div "**********"
click at [617, 106] on div "**********" at bounding box center [638, 110] width 136 height 9
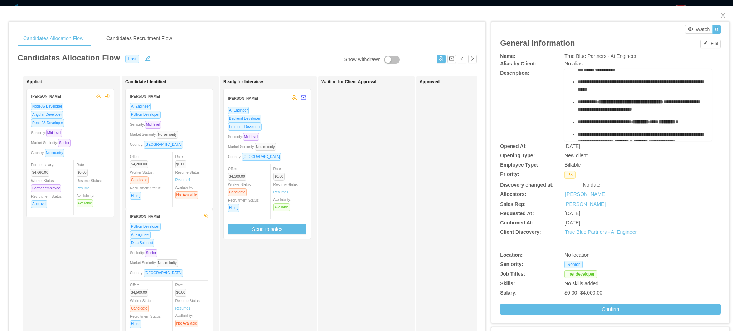
scroll to position [41, 0]
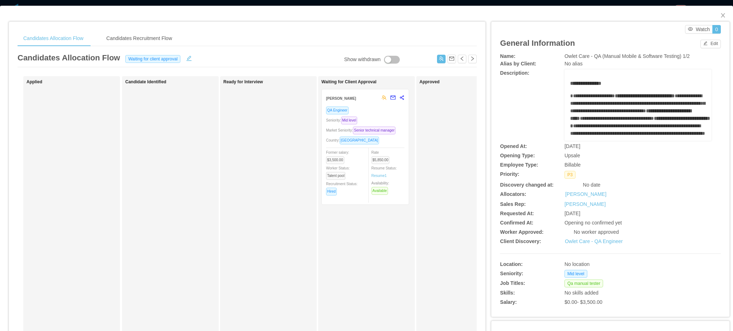
click at [360, 195] on div "Former salary: $3,500.00 Worker Status: Talent pool Recruitment Status: Hired" at bounding box center [345, 171] width 39 height 47
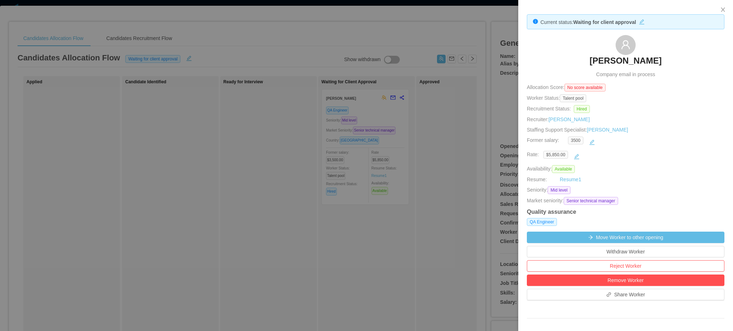
scroll to position [238, 0]
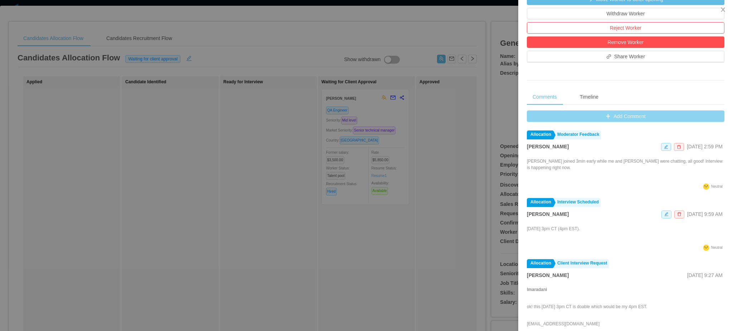
click at [618, 119] on button "Add Comment" at bounding box center [625, 116] width 197 height 11
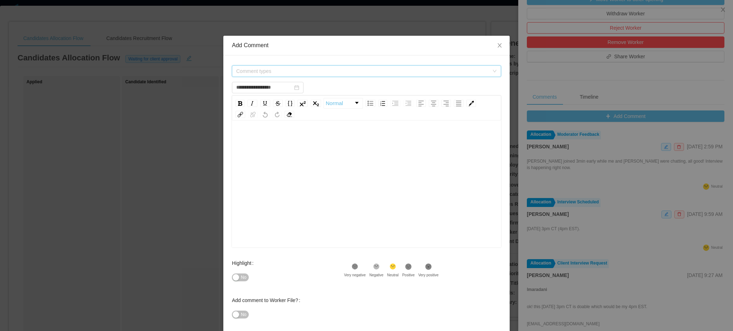
click at [308, 67] on span "Comment types" at bounding box center [364, 71] width 256 height 11
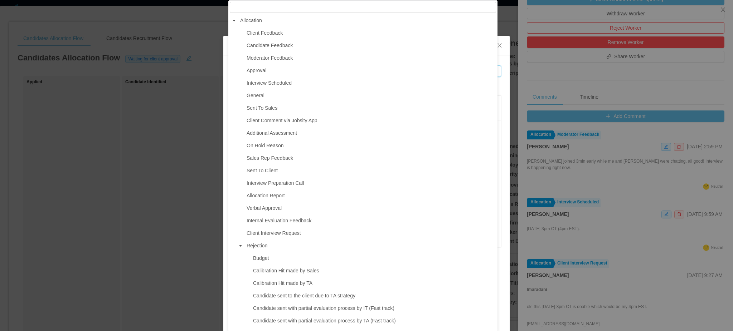
click at [239, 248] on icon "icon: caret-down" at bounding box center [241, 246] width 4 height 4
click at [243, 262] on span at bounding box center [240, 258] width 9 height 9
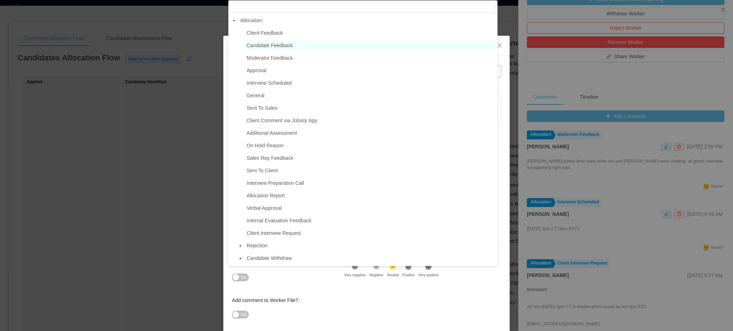
click at [283, 48] on span "Candidate Feedback" at bounding box center [270, 46] width 46 height 6
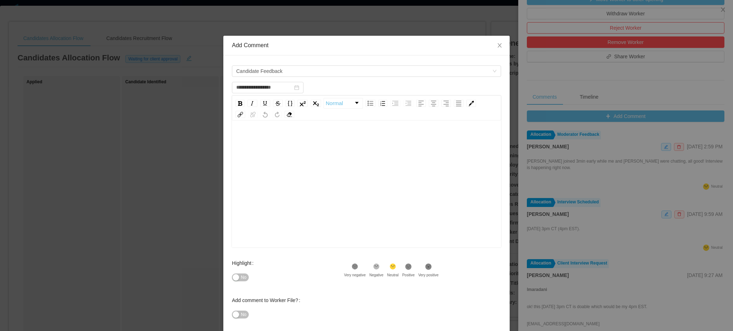
click at [293, 167] on div "rdw-editor" at bounding box center [367, 195] width 258 height 125
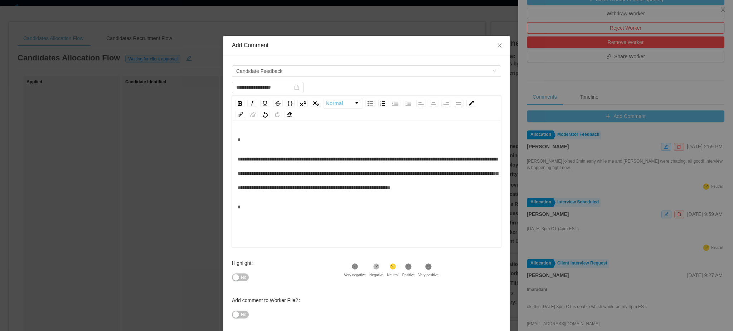
click at [234, 279] on button "No" at bounding box center [240, 278] width 17 height 8
click at [254, 137] on div "rdw-editor" at bounding box center [367, 140] width 258 height 14
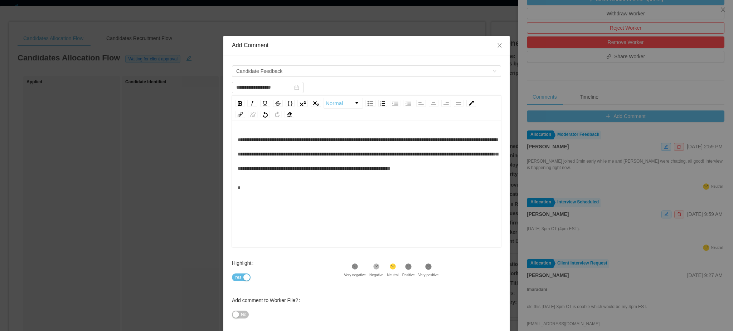
click at [355, 176] on div "**********" at bounding box center [367, 154] width 258 height 43
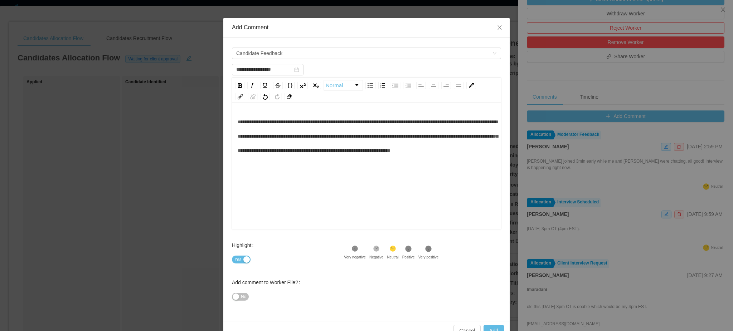
scroll to position [35, 0]
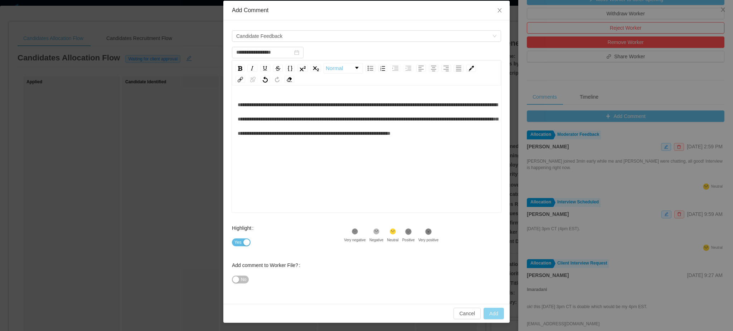
type input "**********"
click at [496, 312] on button "Add" at bounding box center [493, 313] width 20 height 11
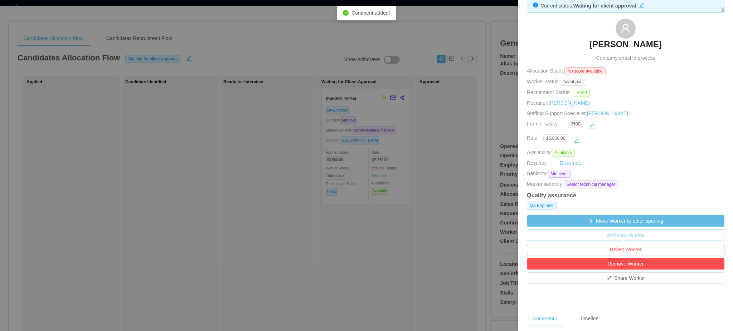
scroll to position [0, 0]
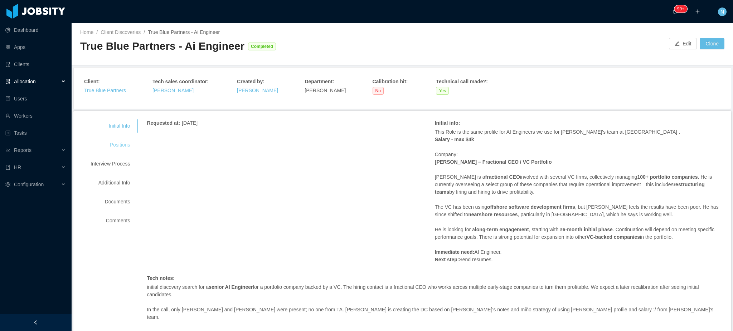
click at [118, 145] on div "Positions" at bounding box center [110, 144] width 57 height 13
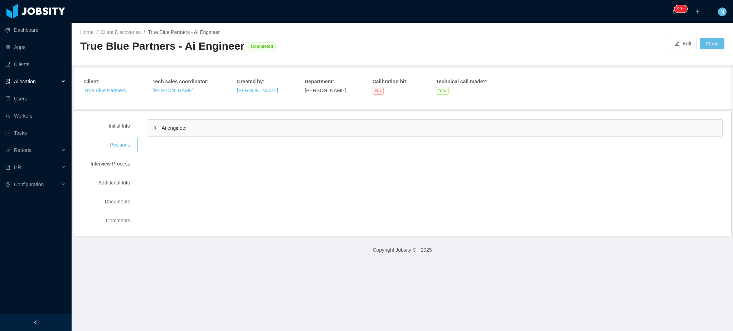
click at [165, 133] on div "Ai engineer" at bounding box center [434, 128] width 575 height 16
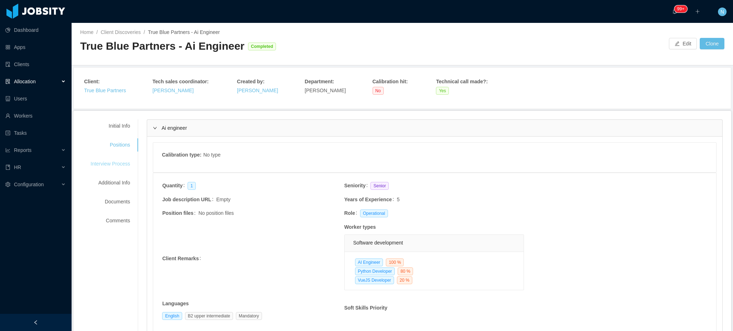
click at [102, 169] on div "Interview Process" at bounding box center [110, 163] width 57 height 13
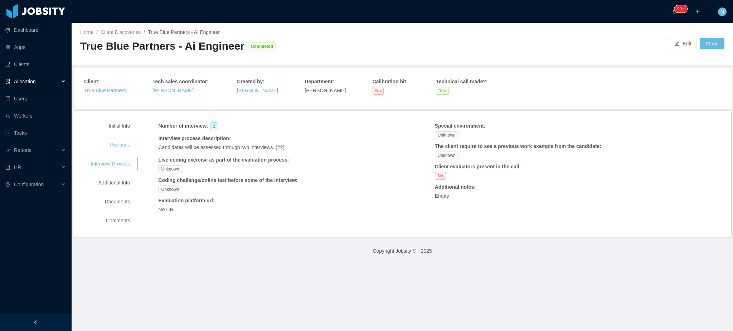
click at [113, 147] on div "Positions" at bounding box center [110, 144] width 57 height 13
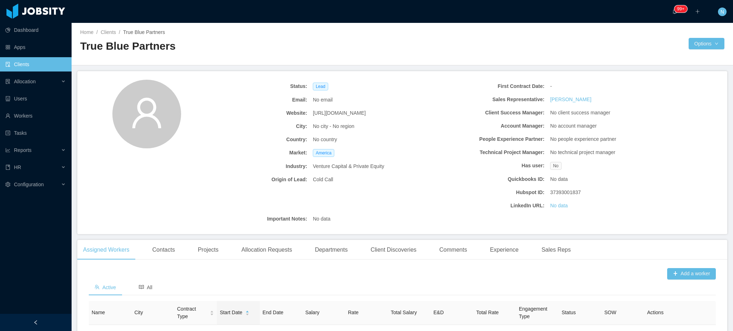
click at [335, 119] on div "[URL][DOMAIN_NAME]" at bounding box center [369, 113] width 119 height 13
copy span "[URL][DOMAIN_NAME]"
drag, startPoint x: 441, startPoint y: 82, endPoint x: 432, endPoint y: 89, distance: 11.4
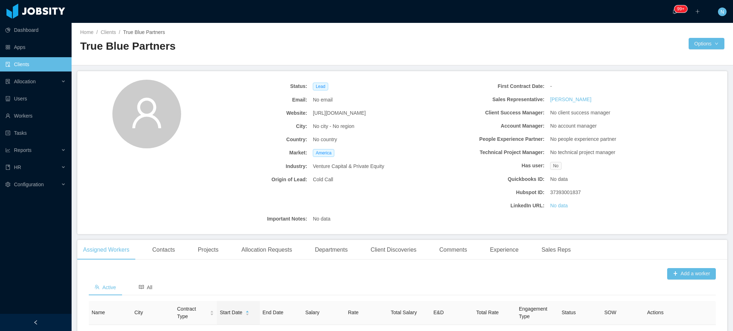
click at [441, 82] on div "First Contract Date:" at bounding box center [488, 86] width 119 height 13
click at [349, 113] on span "[URL][DOMAIN_NAME]" at bounding box center [339, 113] width 53 height 8
copy span "[URL][DOMAIN_NAME]"
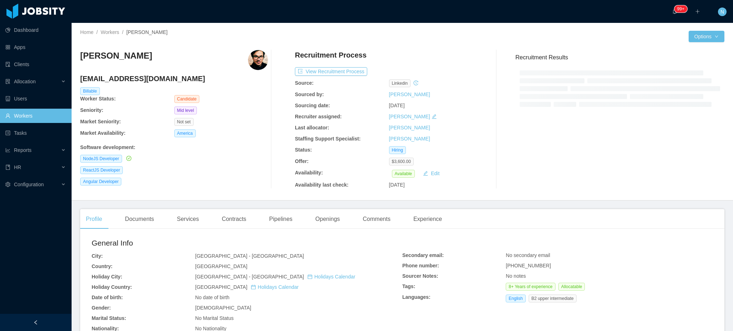
click at [118, 83] on h4 "[EMAIL_ADDRESS][DOMAIN_NAME]" at bounding box center [174, 79] width 188 height 10
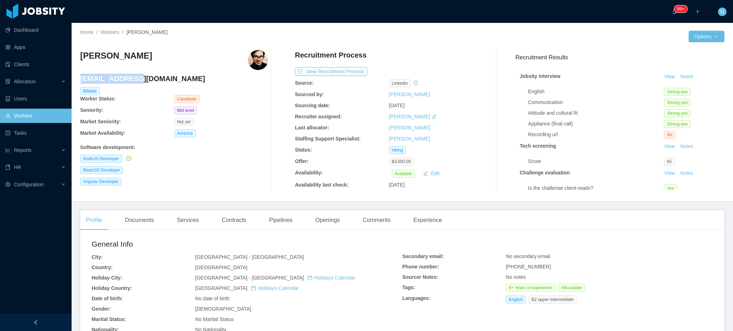
click at [121, 82] on h4 "[EMAIL_ADDRESS][DOMAIN_NAME]" at bounding box center [174, 79] width 188 height 10
click at [140, 216] on div "Documents" at bounding box center [139, 220] width 40 height 20
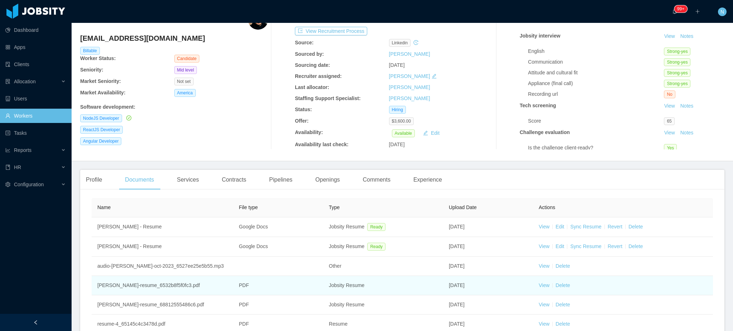
scroll to position [95, 0]
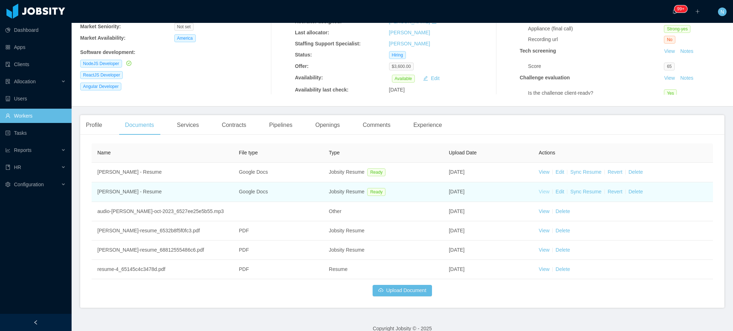
click at [538, 195] on link "View" at bounding box center [543, 192] width 11 height 6
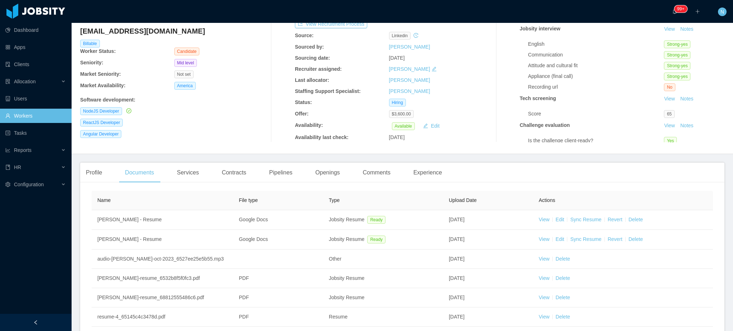
scroll to position [0, 0]
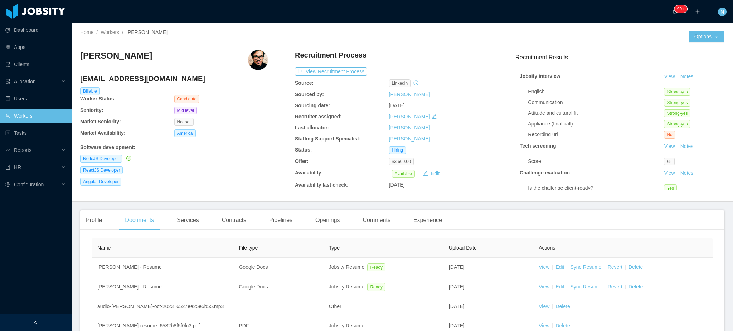
click at [134, 78] on h4 "[EMAIL_ADDRESS][DOMAIN_NAME]" at bounding box center [174, 79] width 188 height 10
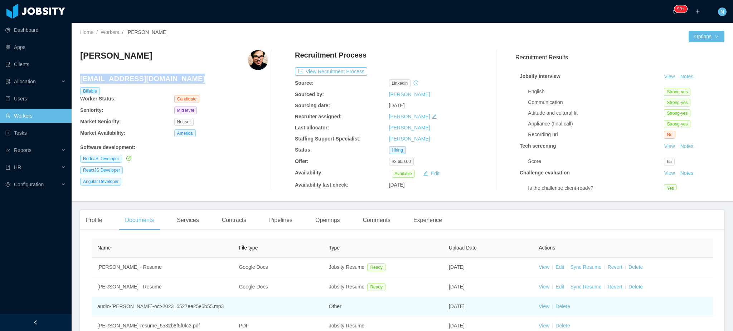
copy h4 "[EMAIL_ADDRESS][DOMAIN_NAME]"
